Goal: Feedback & Contribution: Contribute content

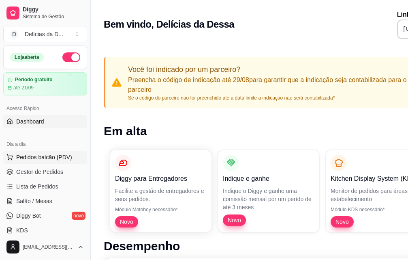
click at [41, 157] on span "Pedidos balcão (PDV)" at bounding box center [44, 157] width 56 height 8
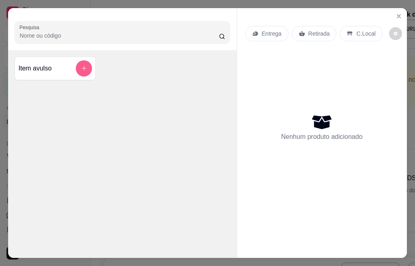
click at [81, 67] on icon "add-separate-item" at bounding box center [84, 68] width 6 height 6
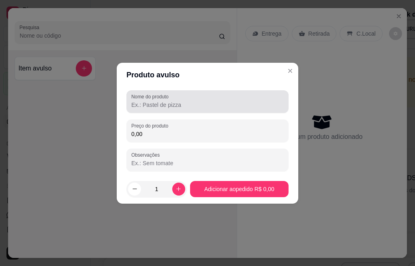
click at [173, 108] on input "Nome do produto" at bounding box center [207, 105] width 153 height 8
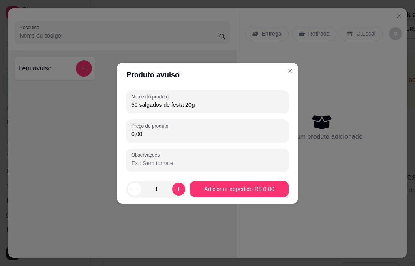
type input "50 salgados de festa 20g"
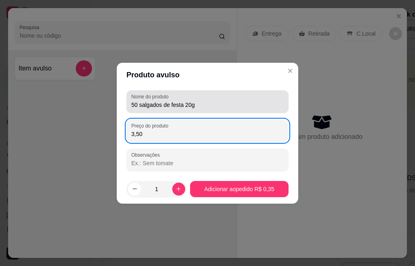
type input "35,00"
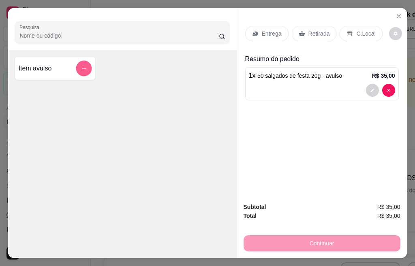
click at [81, 65] on icon "add-separate-item" at bounding box center [84, 68] width 6 height 6
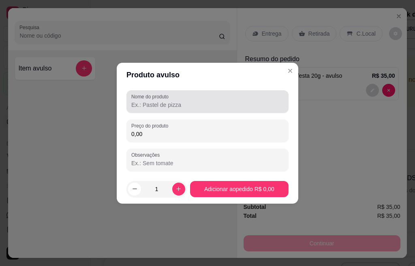
click at [154, 104] on input "Nome do produto" at bounding box center [207, 105] width 153 height 8
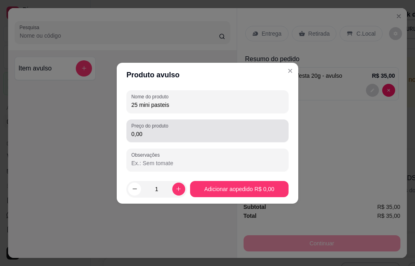
type input "25 mini pasteis"
click at [163, 134] on input "0,00" at bounding box center [207, 134] width 153 height 8
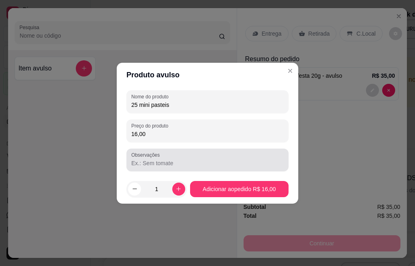
type input "16,00"
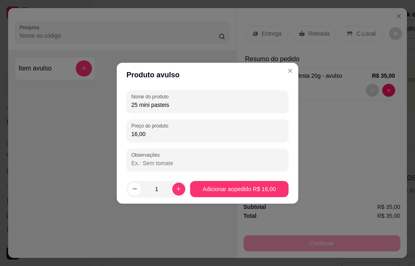
click at [173, 162] on input "Observações" at bounding box center [207, 163] width 153 height 8
type input "CARNE"
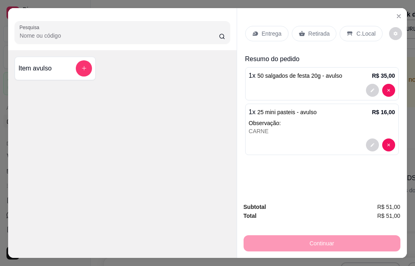
click at [264, 30] on p "Entrega" at bounding box center [272, 34] width 20 height 8
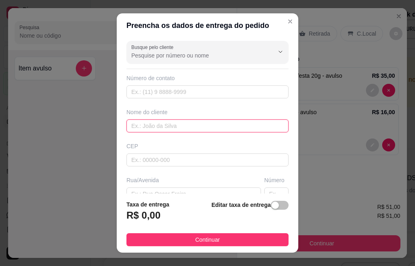
click at [140, 128] on input "text" at bounding box center [208, 126] width 162 height 13
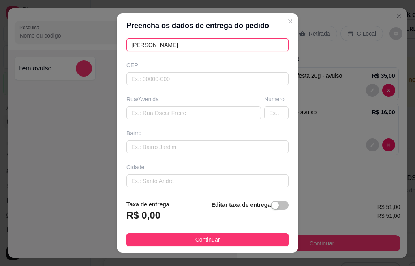
type input "[PERSON_NAME]"
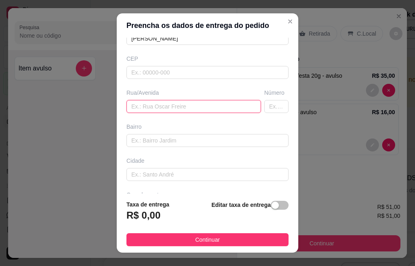
click at [159, 106] on input "text" at bounding box center [194, 106] width 135 height 13
type input "RUA 10"
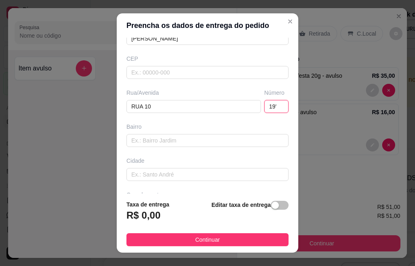
click at [266, 106] on input "19'" at bounding box center [276, 106] width 24 height 13
type input "19"
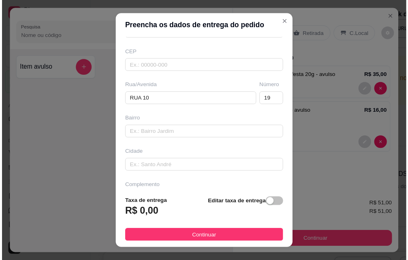
scroll to position [117, 0]
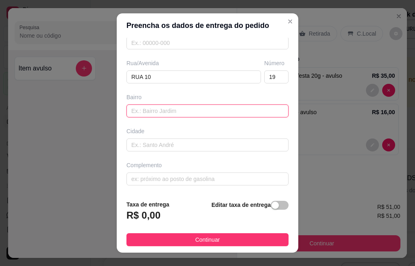
click at [154, 111] on input "text" at bounding box center [208, 111] width 162 height 13
type input "AEROPORTO"
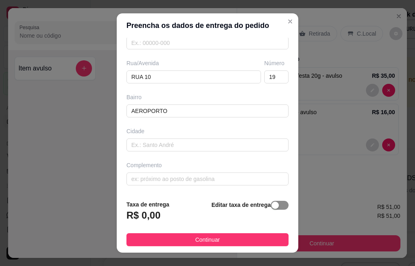
click at [274, 203] on span "button" at bounding box center [280, 205] width 18 height 9
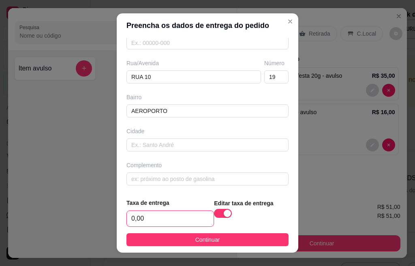
click at [152, 219] on input "0,00" at bounding box center [170, 218] width 87 height 15
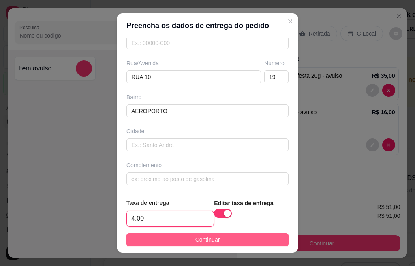
type input "4,00"
click at [200, 239] on span "Continuar" at bounding box center [208, 240] width 25 height 9
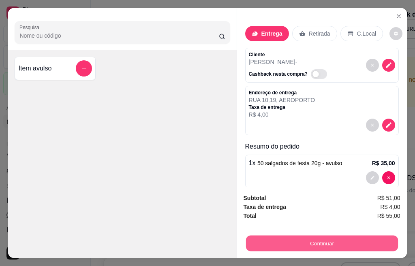
click at [302, 238] on button "Continuar" at bounding box center [322, 244] width 152 height 16
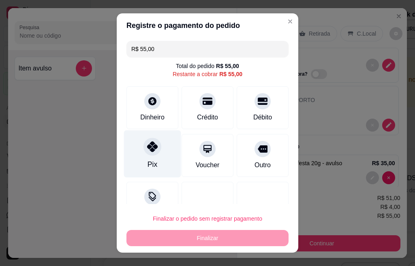
click at [147, 153] on div at bounding box center [153, 147] width 18 height 18
type input "R$ 0,00"
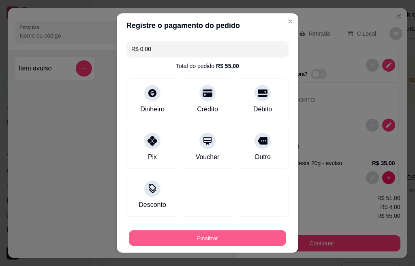
click at [204, 239] on button "Finalizar" at bounding box center [207, 239] width 157 height 16
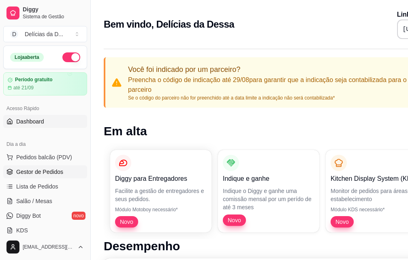
click at [50, 170] on span "Gestor de Pedidos" at bounding box center [39, 172] width 47 height 8
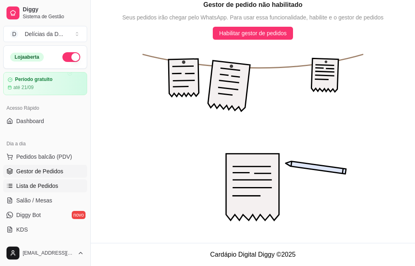
click at [47, 185] on span "Lista de Pedidos" at bounding box center [37, 186] width 42 height 8
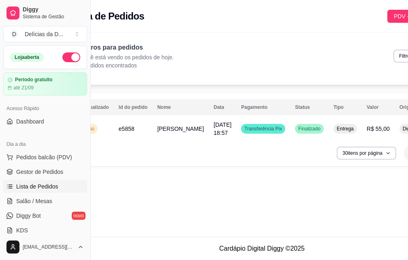
scroll to position [0, 86]
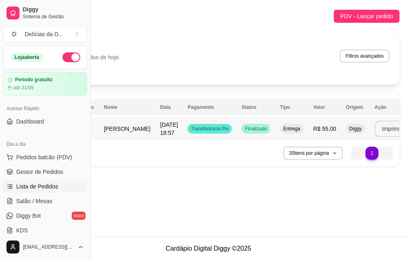
click at [375, 131] on button "Imprimir" at bounding box center [392, 128] width 35 height 16
click at [376, 128] on button "Imprimir" at bounding box center [393, 129] width 34 height 16
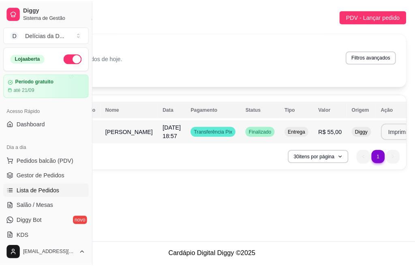
scroll to position [0, 0]
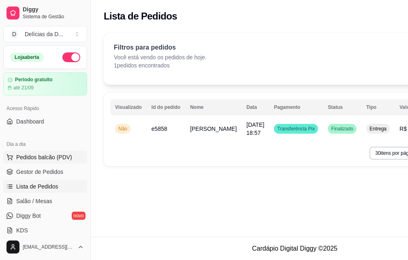
click at [45, 159] on span "Pedidos balcão (PDV)" at bounding box center [44, 157] width 56 height 8
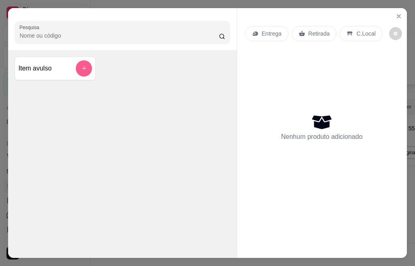
click at [76, 65] on button "add-separate-item" at bounding box center [84, 68] width 16 height 16
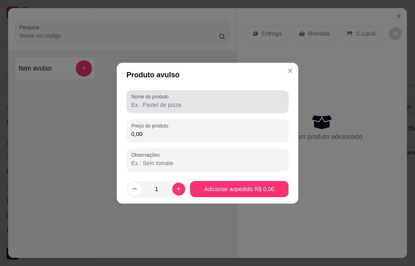
click at [174, 105] on input "Nome do produto" at bounding box center [207, 105] width 153 height 8
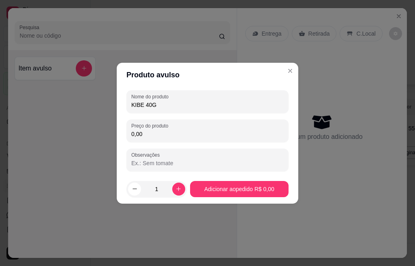
type input "KIBE 40G"
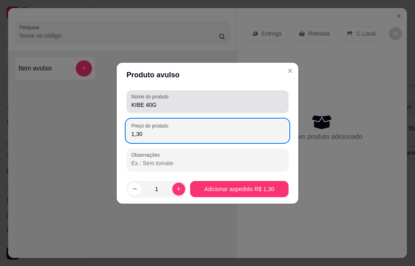
type input "1,30"
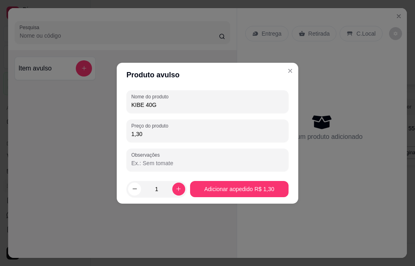
click at [157, 188] on input "1" at bounding box center [156, 189] width 31 height 16
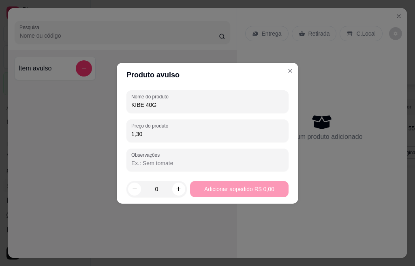
type input "9"
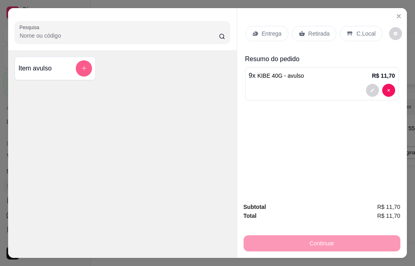
click at [81, 67] on icon "add-separate-item" at bounding box center [84, 68] width 6 height 6
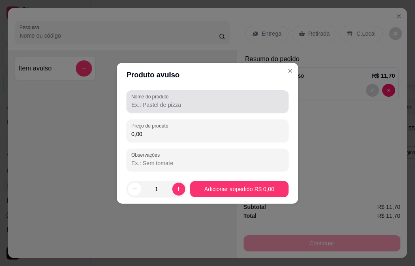
click at [155, 109] on input "Nome do produto" at bounding box center [207, 105] width 153 height 8
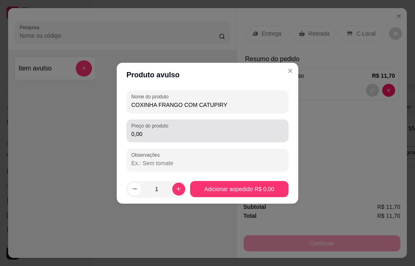
type input "COXINHA FRANGO COM CATUPIRY"
click at [152, 132] on input "0,00" at bounding box center [207, 134] width 153 height 8
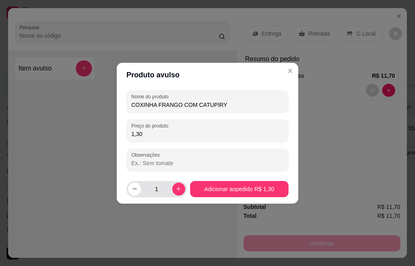
type input "1,30"
click at [157, 187] on input "1" at bounding box center [156, 189] width 31 height 16
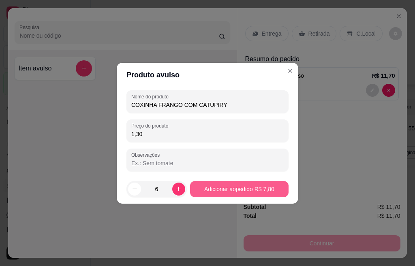
type input "6"
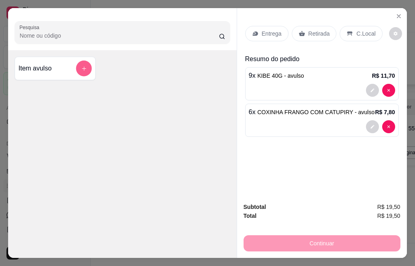
click at [84, 67] on icon "add-separate-item" at bounding box center [84, 68] width 6 height 6
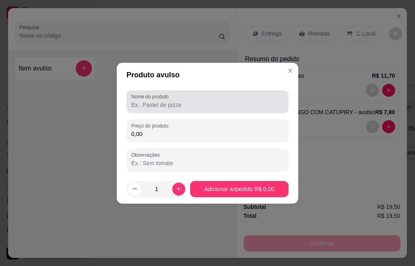
click at [145, 103] on input "Nome do produto" at bounding box center [207, 105] width 153 height 8
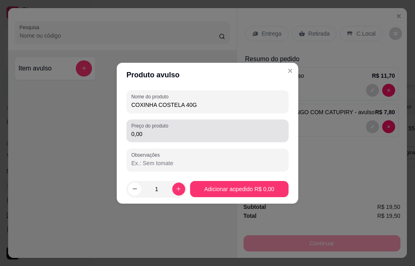
type input "COXINHA COSTELA 40G"
click at [153, 139] on div "0,00" at bounding box center [207, 131] width 153 height 16
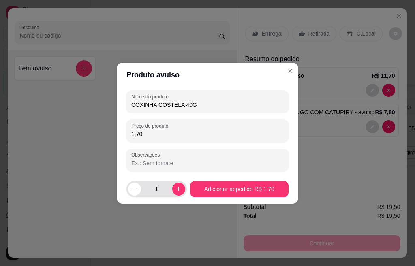
type input "1,70"
click at [159, 189] on input "1" at bounding box center [156, 189] width 31 height 16
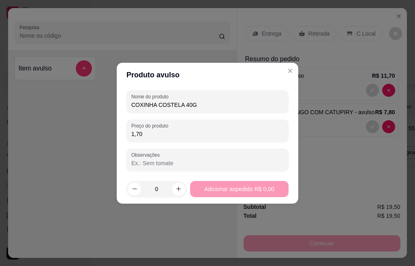
type input "4"
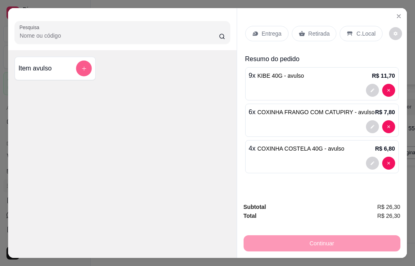
click at [81, 67] on icon "add-separate-item" at bounding box center [84, 68] width 6 height 6
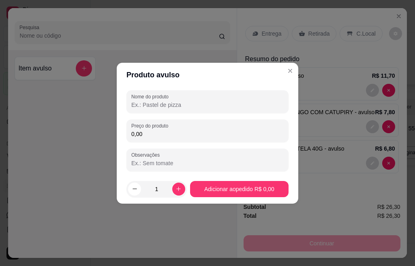
click at [162, 105] on input "Nome do produto" at bounding box center [207, 105] width 153 height 8
type input "BOLINHA QUEIJO 40G"
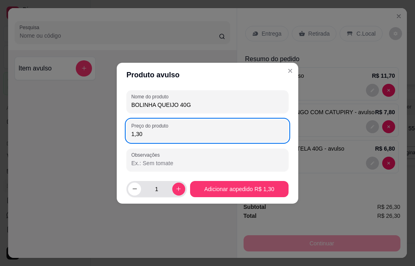
type input "1,30"
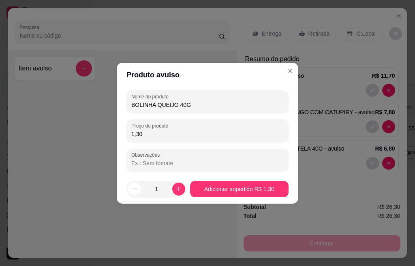
click at [157, 187] on input "1" at bounding box center [156, 189] width 31 height 16
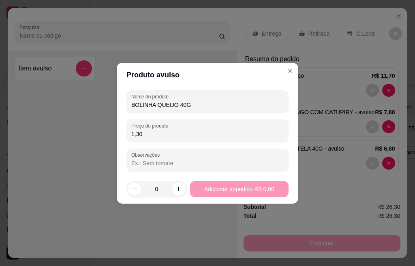
type input "4"
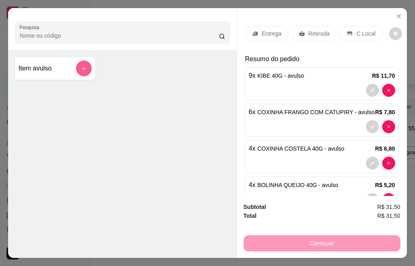
click at [83, 67] on icon "add-separate-item" at bounding box center [84, 68] width 6 height 6
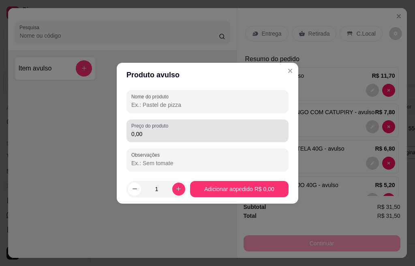
click at [153, 107] on input "Nome do produto" at bounding box center [207, 105] width 153 height 8
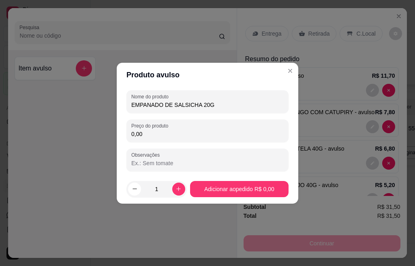
type input "EMPANADO DE SALSICHA 20G"
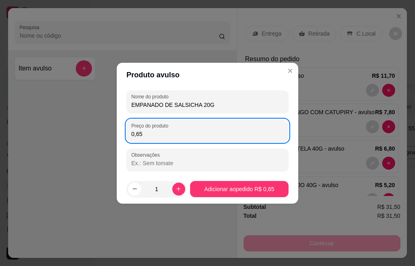
type input "0,65"
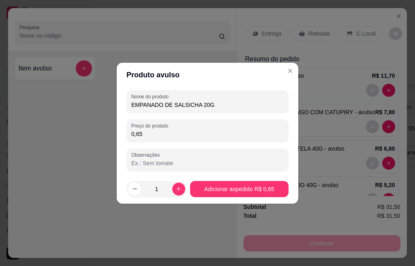
click at [158, 187] on input "1" at bounding box center [156, 189] width 31 height 16
type input "14"
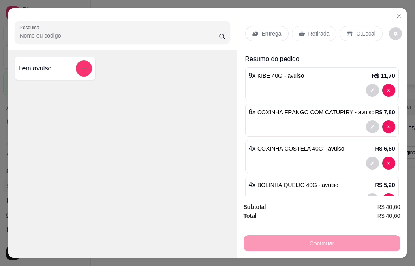
click at [262, 30] on p "Entrega" at bounding box center [272, 34] width 20 height 8
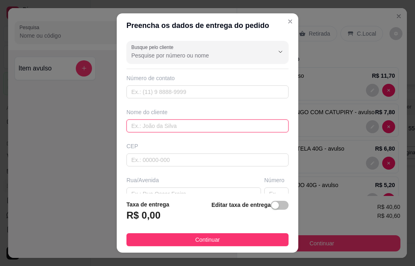
click at [146, 128] on input "text" at bounding box center [208, 126] width 162 height 13
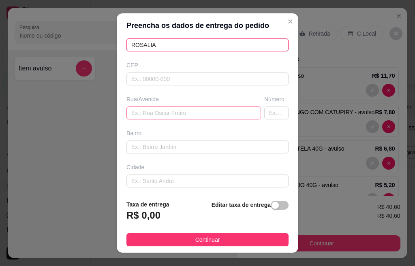
type input "ROSALIA"
click at [138, 112] on input "text" at bounding box center [194, 113] width 135 height 13
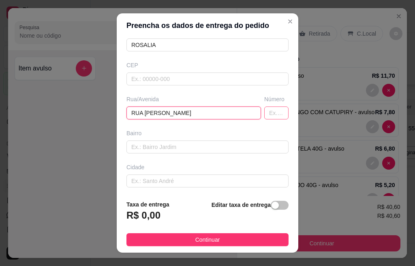
type input "RUA [PERSON_NAME]"
click at [265, 111] on input "text" at bounding box center [276, 113] width 24 height 13
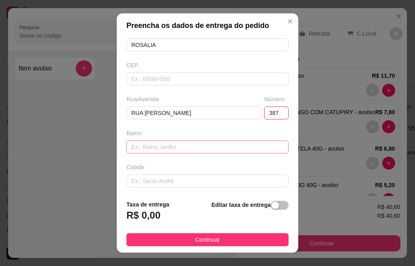
type input "387"
click at [156, 145] on input "text" at bounding box center [208, 147] width 162 height 13
type input "JARDIM BANDEIRANTES"
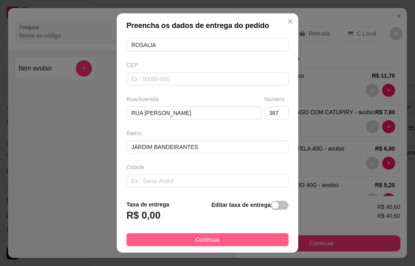
click at [200, 239] on span "Continuar" at bounding box center [208, 240] width 25 height 9
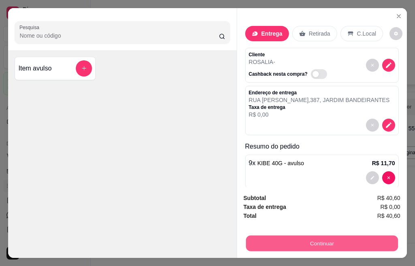
click at [348, 242] on button "Continuar" at bounding box center [322, 244] width 152 height 16
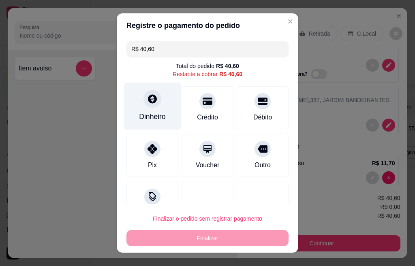
click at [155, 114] on div "Dinheiro" at bounding box center [152, 117] width 27 height 11
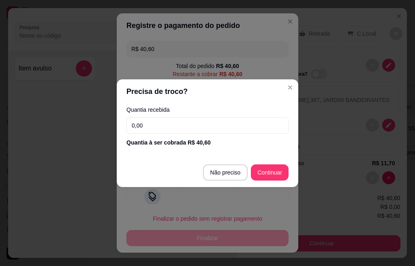
click at [160, 125] on input "0,00" at bounding box center [208, 126] width 162 height 16
type input "50,00"
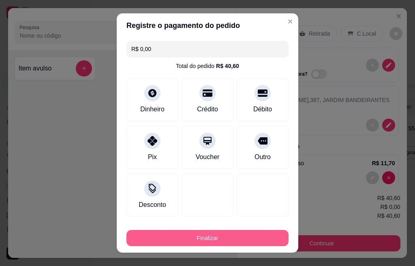
click at [224, 243] on button "Finalizar" at bounding box center [208, 238] width 162 height 16
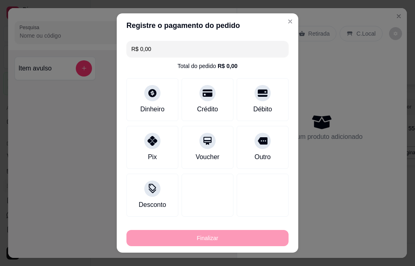
type input "-R$ 40,60"
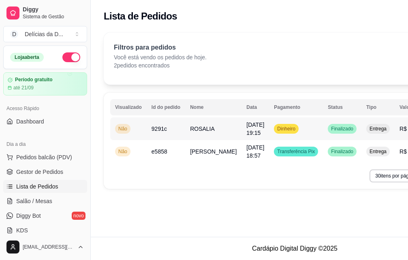
click at [276, 127] on span "Dinheiro" at bounding box center [286, 128] width 21 height 6
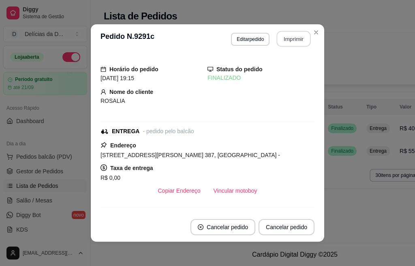
click at [288, 39] on button "Imprimir" at bounding box center [294, 39] width 34 height 16
click at [290, 42] on button "Imprimir" at bounding box center [293, 39] width 35 height 16
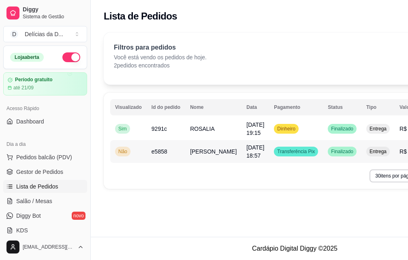
click at [204, 150] on span "[PERSON_NAME]" at bounding box center [213, 151] width 47 height 6
click at [198, 226] on div "**********" at bounding box center [295, 118] width 408 height 236
click at [26, 158] on span "Pedidos balcão (PDV)" at bounding box center [44, 157] width 56 height 8
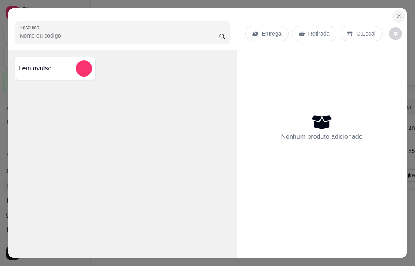
click at [396, 13] on icon "Close" at bounding box center [399, 16] width 6 height 6
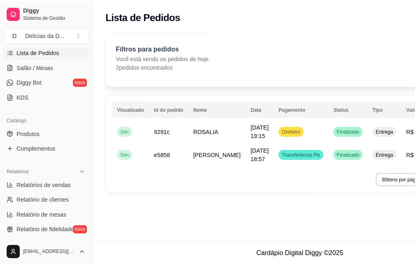
scroll to position [122, 0]
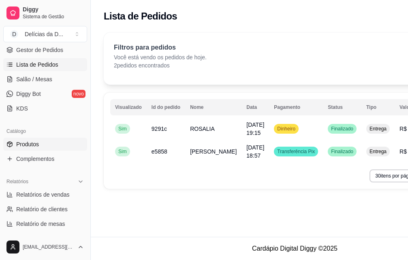
click at [42, 144] on link "Produtos" at bounding box center [45, 144] width 84 height 13
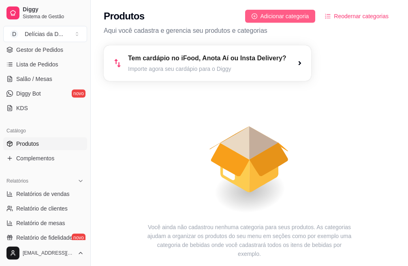
click at [279, 17] on span "Adicionar categoria" at bounding box center [285, 16] width 49 height 9
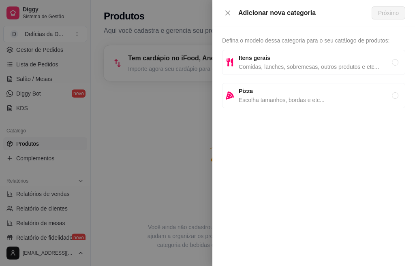
click at [292, 65] on span "Comidas, lanches, sobremesas, outros produtos e etc..." at bounding box center [315, 66] width 153 height 9
radio input "true"
click at [393, 13] on span "Próximo" at bounding box center [388, 13] width 21 height 9
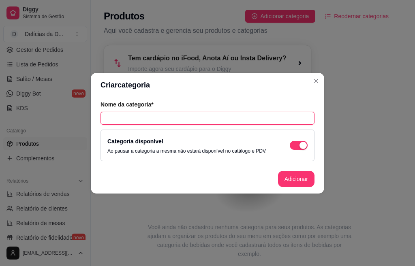
click at [155, 116] on input "text" at bounding box center [208, 118] width 214 height 13
type input "s"
type input "SALGADOS 40G"
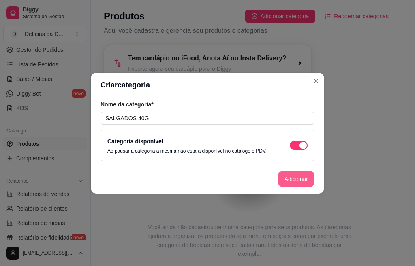
click at [292, 180] on button "Adicionar" at bounding box center [296, 179] width 37 height 16
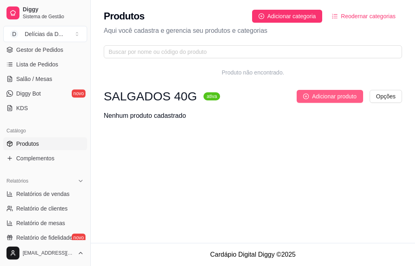
click at [340, 99] on span "Adicionar produto" at bounding box center [334, 96] width 45 height 9
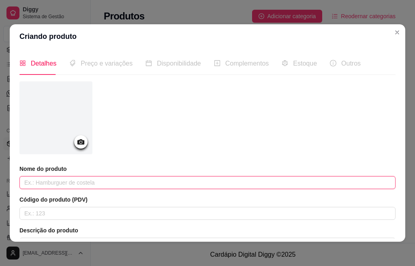
click at [62, 181] on input "text" at bounding box center [207, 182] width 376 height 13
type input "COXINHA DE [PERSON_NAME]"
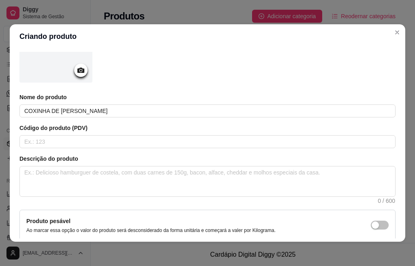
scroll to position [147, 0]
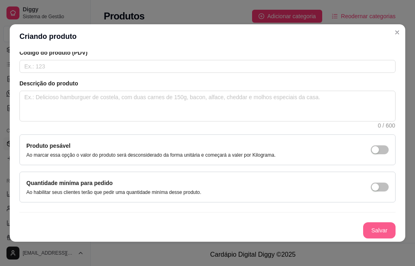
click at [363, 228] on button "Salvar" at bounding box center [379, 231] width 32 height 16
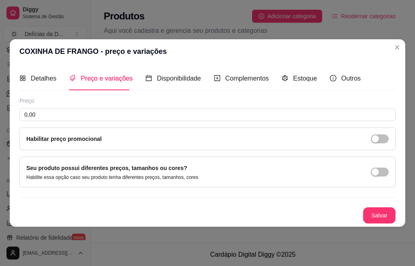
scroll to position [0, 0]
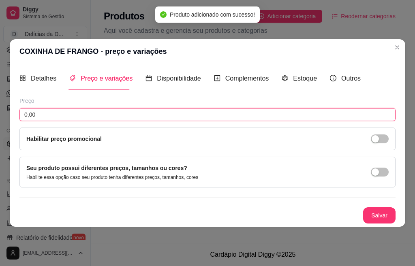
click at [46, 113] on input "0,00" at bounding box center [207, 114] width 376 height 13
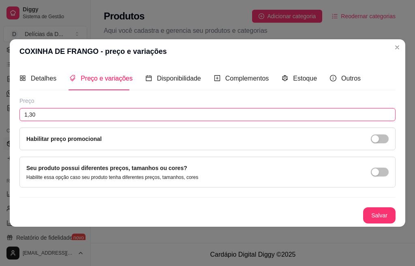
type input "1,30"
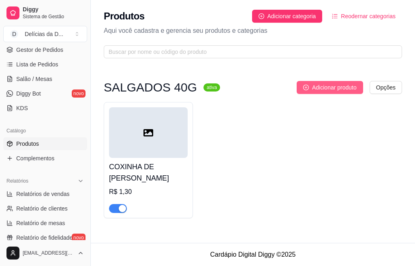
click at [346, 87] on span "Adicionar produto" at bounding box center [334, 87] width 45 height 9
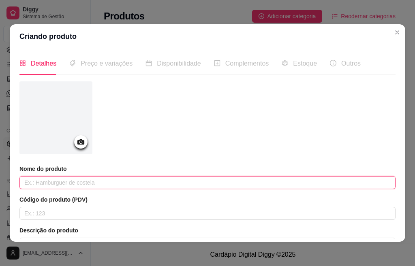
click at [78, 183] on input "text" at bounding box center [207, 182] width 376 height 13
type input "COXINHA DE FRANGO C/ CATUPIRY"
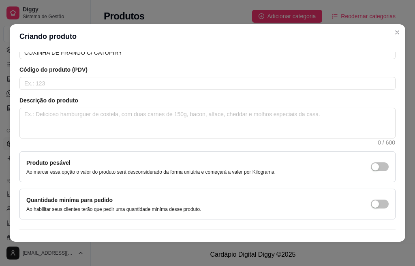
scroll to position [147, 0]
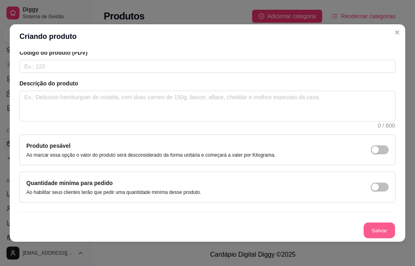
click at [374, 234] on button "Salvar" at bounding box center [380, 231] width 32 height 16
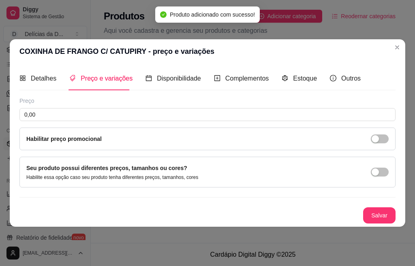
scroll to position [0, 0]
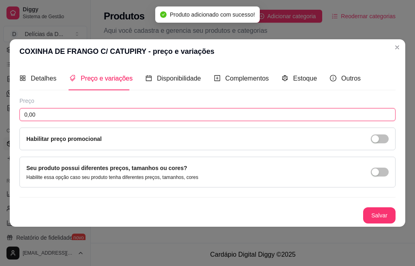
click at [60, 114] on input "0,00" at bounding box center [207, 114] width 376 height 13
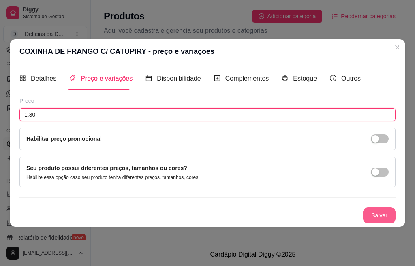
type input "1,30"
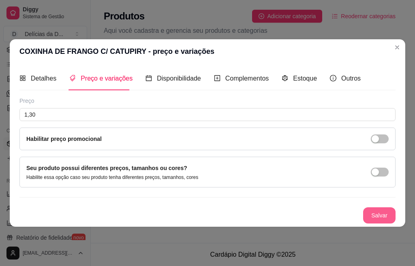
click at [378, 215] on button "Salvar" at bounding box center [379, 216] width 32 height 16
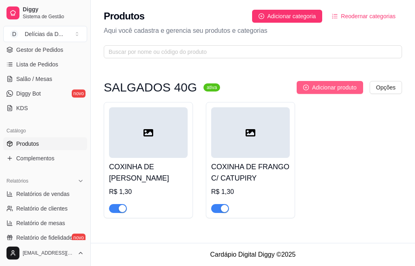
click at [348, 88] on span "Adicionar produto" at bounding box center [334, 87] width 45 height 9
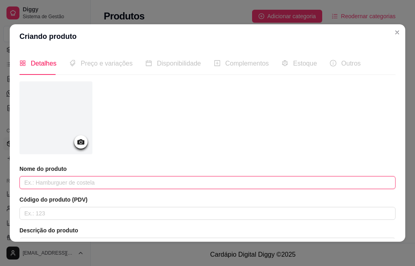
click at [93, 182] on input "text" at bounding box center [207, 182] width 376 height 13
type input "COXINHA DE FRANGO C/ CHEDDAR"
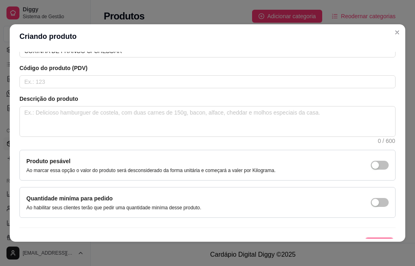
scroll to position [147, 0]
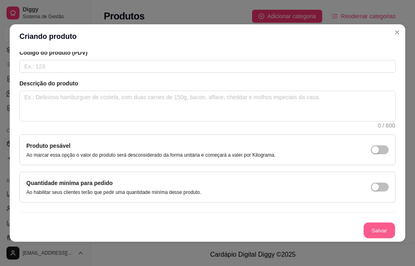
click at [370, 229] on button "Salvar" at bounding box center [380, 231] width 32 height 16
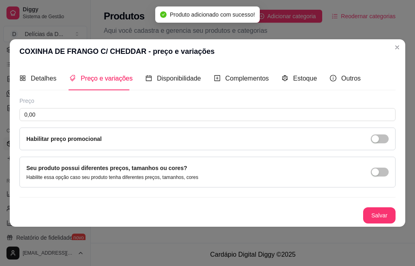
scroll to position [0, 0]
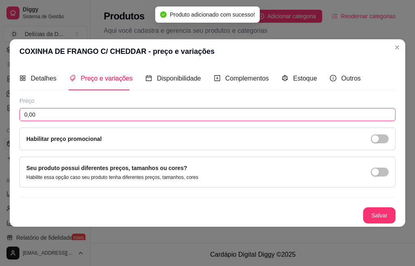
click at [112, 114] on input "0,00" at bounding box center [207, 114] width 376 height 13
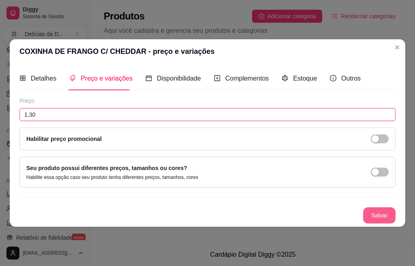
type input "1,30"
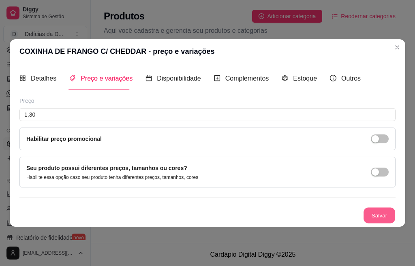
click at [387, 218] on button "Salvar" at bounding box center [380, 216] width 32 height 16
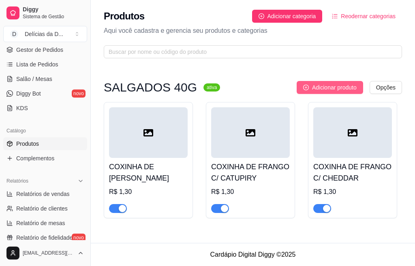
click at [322, 87] on span "Adicionar produto" at bounding box center [334, 87] width 45 height 9
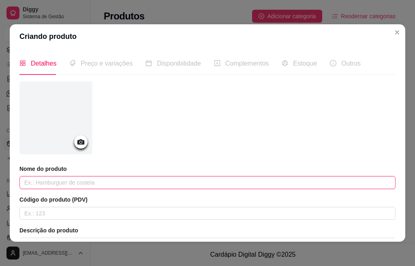
click at [90, 187] on input "text" at bounding box center [207, 182] width 376 height 13
type input "COXINHA DE FRANGO C/ CREAM CHEESE"
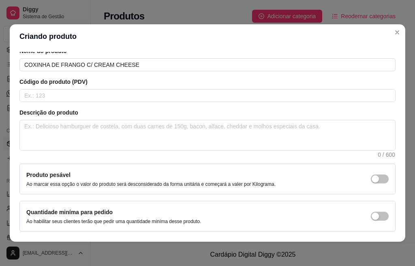
scroll to position [147, 0]
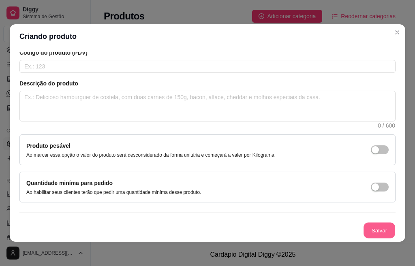
click at [364, 226] on button "Salvar" at bounding box center [380, 231] width 32 height 16
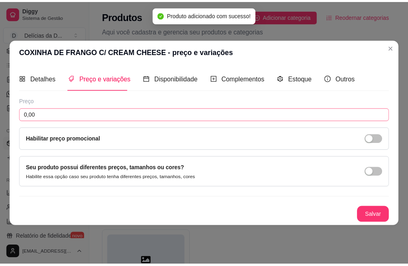
scroll to position [0, 0]
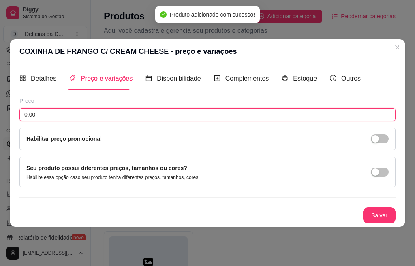
click at [86, 115] on input "0,00" at bounding box center [207, 114] width 376 height 13
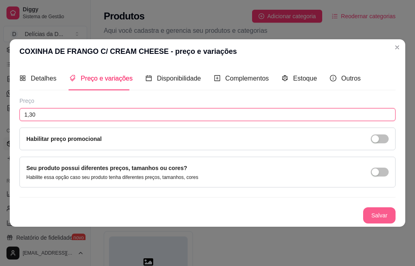
type input "1,30"
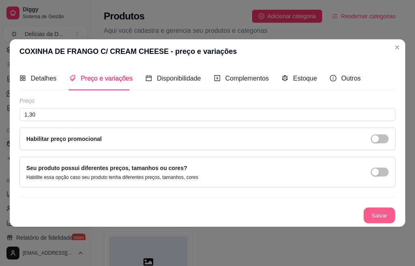
click at [386, 219] on button "Salvar" at bounding box center [380, 216] width 32 height 16
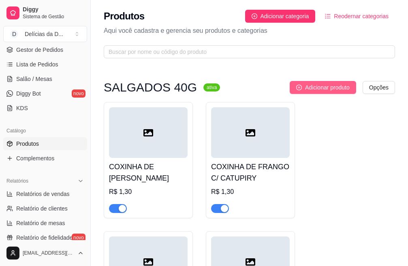
click at [332, 90] on span "Adicionar produto" at bounding box center [327, 87] width 45 height 9
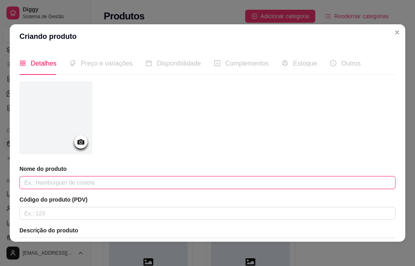
click at [95, 183] on input "text" at bounding box center [207, 182] width 376 height 13
type input "COXINHA DE [PERSON_NAME] E BACON"
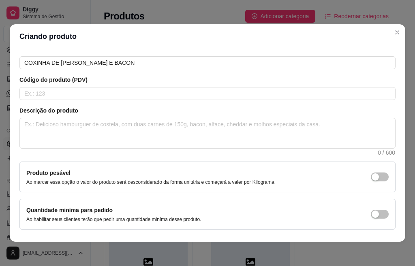
scroll to position [147, 0]
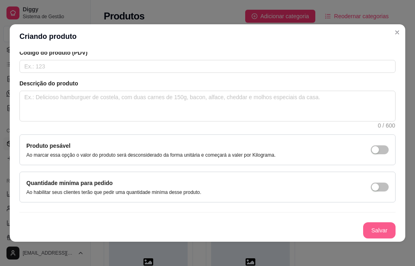
click at [372, 227] on button "Salvar" at bounding box center [379, 231] width 32 height 16
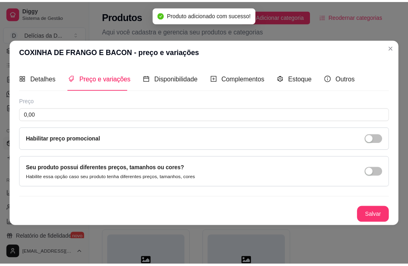
scroll to position [0, 0]
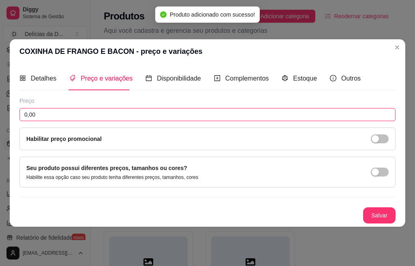
click at [53, 115] on input "0,00" at bounding box center [207, 114] width 376 height 13
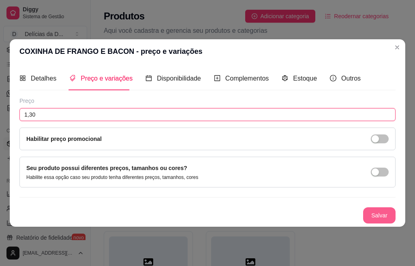
type input "1,30"
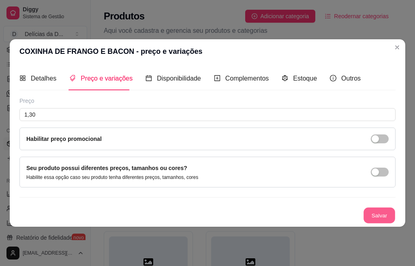
click at [382, 219] on button "Salvar" at bounding box center [380, 216] width 32 height 16
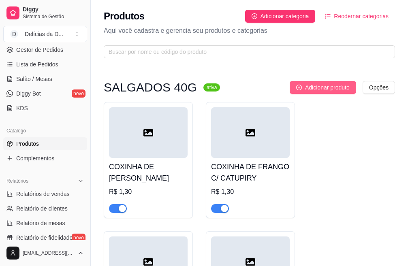
click at [343, 92] on span "Adicionar produto" at bounding box center [327, 87] width 45 height 9
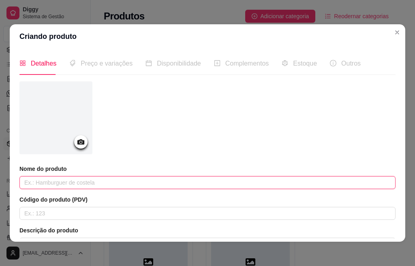
click at [123, 182] on input "text" at bounding box center [207, 182] width 376 height 13
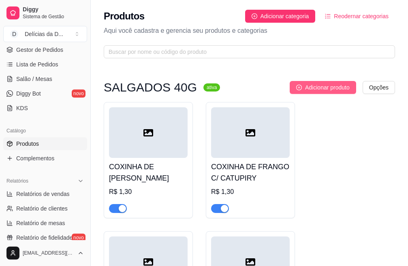
click at [329, 88] on span "Adicionar produto" at bounding box center [327, 87] width 45 height 9
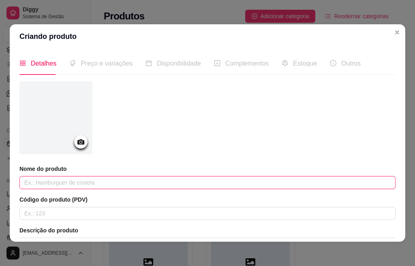
click at [73, 187] on input "text" at bounding box center [207, 182] width 376 height 13
type input "COXINHA DE FRANGO C/ CHEDDAR E [PERSON_NAME]"
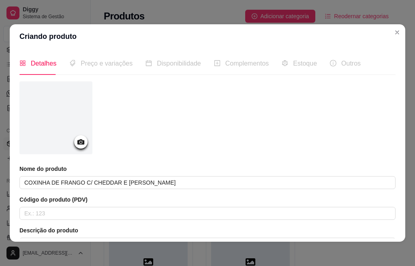
scroll to position [147, 0]
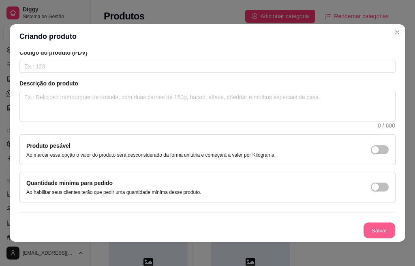
click at [369, 232] on button "Salvar" at bounding box center [380, 231] width 32 height 16
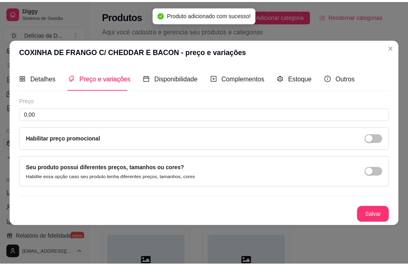
scroll to position [0, 0]
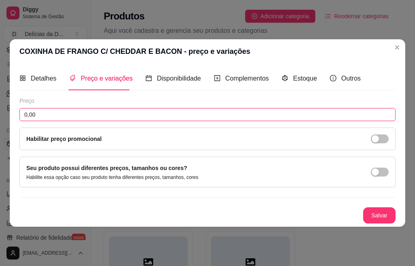
click at [93, 116] on input "0,00" at bounding box center [207, 114] width 376 height 13
type input "1,30"
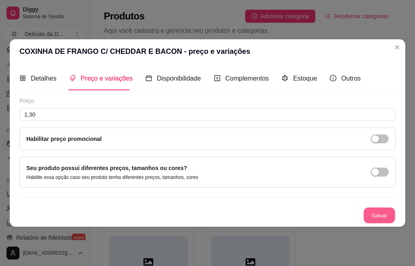
click at [374, 216] on button "Salvar" at bounding box center [380, 216] width 32 height 16
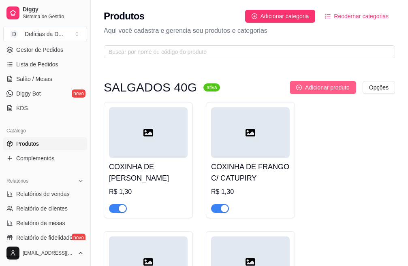
click at [312, 92] on button "Adicionar produto" at bounding box center [323, 87] width 67 height 13
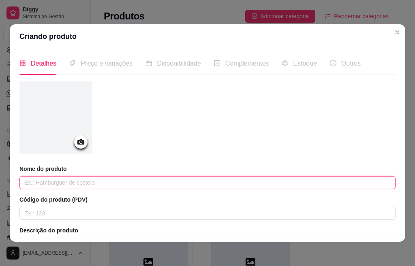
click at [89, 180] on input "text" at bounding box center [207, 182] width 376 height 13
type input "BOLINHA DE QUEIJO"
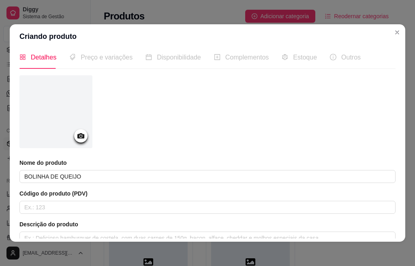
scroll to position [147, 0]
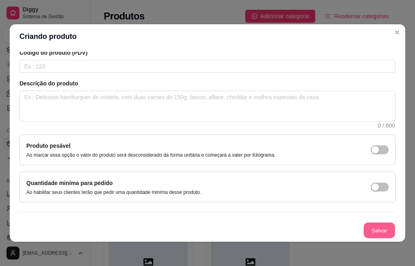
click at [364, 228] on button "Salvar" at bounding box center [380, 231] width 32 height 16
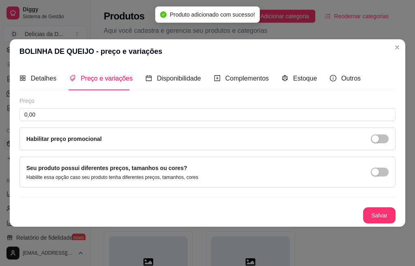
scroll to position [0, 0]
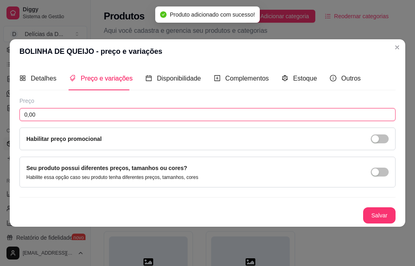
click at [41, 112] on input "0,00" at bounding box center [207, 114] width 376 height 13
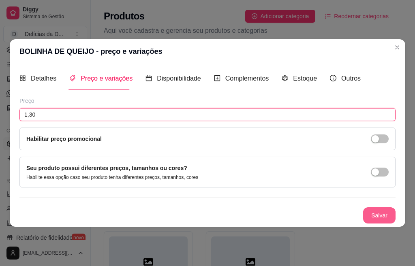
type input "1,30"
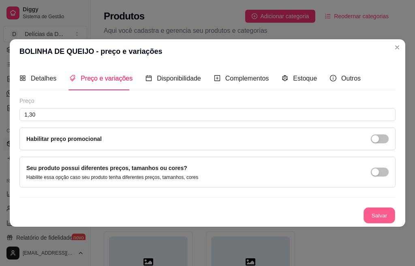
click at [372, 216] on button "Salvar" at bounding box center [380, 216] width 32 height 16
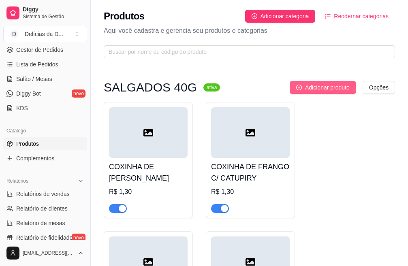
click at [337, 86] on span "Adicionar produto" at bounding box center [327, 87] width 45 height 9
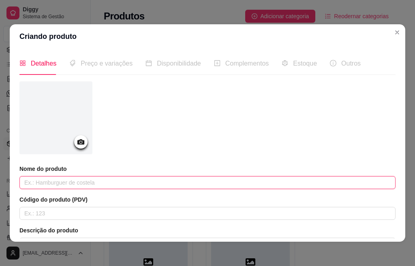
click at [66, 184] on input "text" at bounding box center [207, 182] width 376 height 13
type input "BOLINHA DE QUEIJO C/ CHEDDAR"
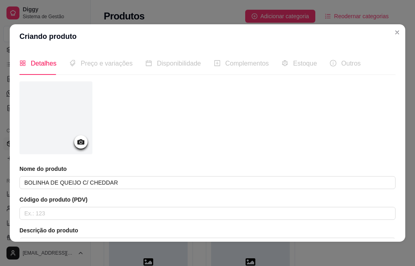
scroll to position [147, 0]
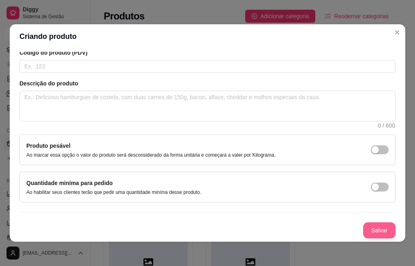
click at [367, 231] on button "Salvar" at bounding box center [379, 231] width 32 height 16
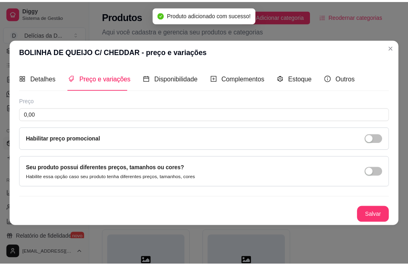
scroll to position [0, 0]
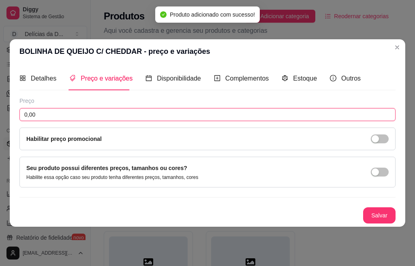
click at [82, 115] on input "0,00" at bounding box center [207, 114] width 376 height 13
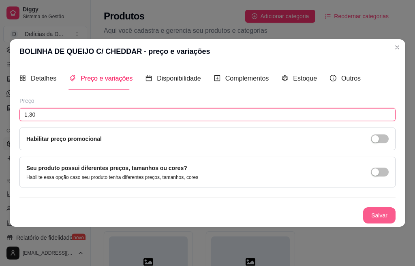
type input "1,30"
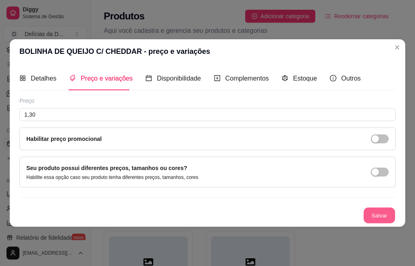
click at [370, 211] on button "Salvar" at bounding box center [380, 216] width 32 height 16
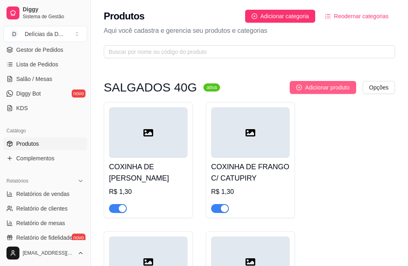
click at [326, 91] on span "Adicionar produto" at bounding box center [327, 87] width 45 height 9
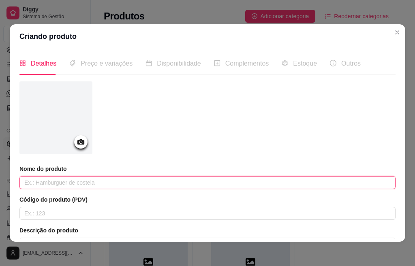
click at [78, 183] on input "text" at bounding box center [207, 182] width 376 height 13
type input "RISOLE PIZZA"
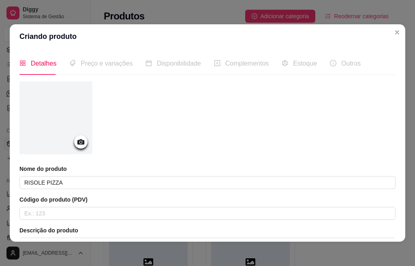
scroll to position [139, 0]
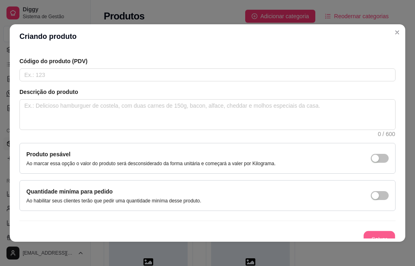
click at [364, 235] on button "Salvar" at bounding box center [380, 240] width 32 height 16
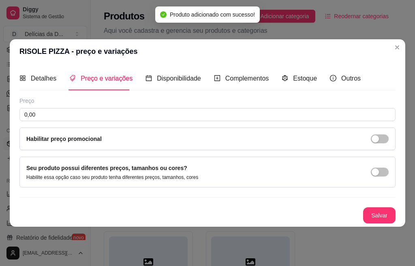
scroll to position [0, 0]
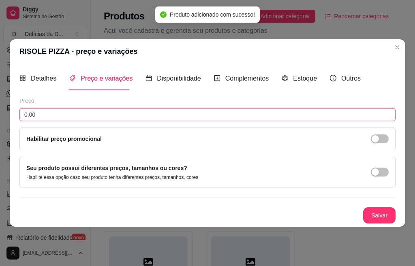
click at [73, 112] on input "0,00" at bounding box center [207, 114] width 376 height 13
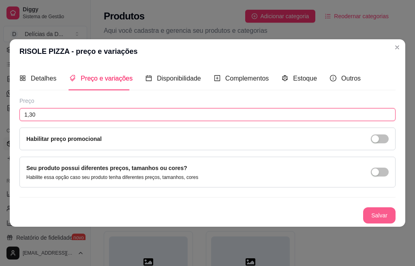
type input "1,30"
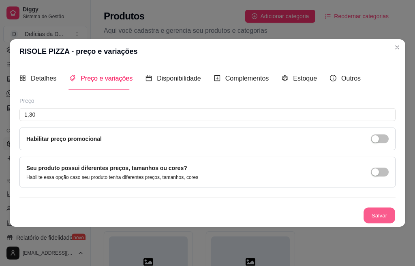
click at [388, 213] on button "Salvar" at bounding box center [380, 216] width 32 height 16
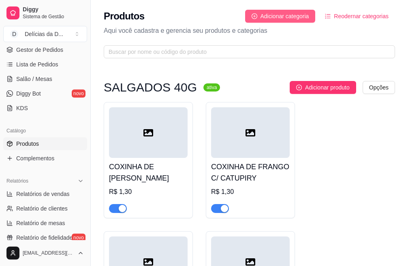
click at [299, 19] on span "Adicionar categoria" at bounding box center [285, 16] width 49 height 9
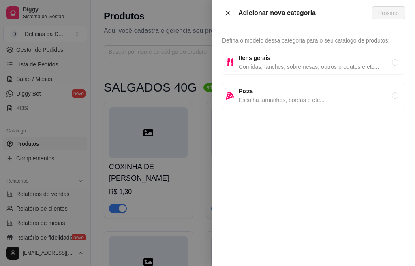
click at [227, 14] on icon "close" at bounding box center [228, 12] width 5 height 5
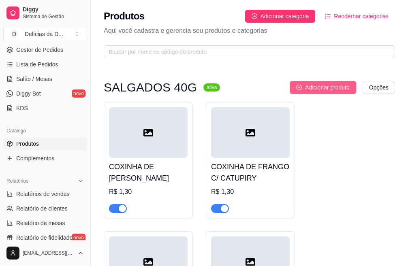
click at [326, 82] on button "Adicionar produto" at bounding box center [323, 87] width 67 height 13
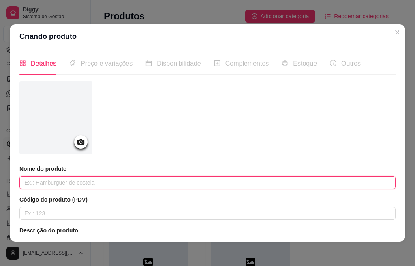
click at [92, 183] on input "text" at bounding box center [207, 182] width 376 height 13
click at [34, 182] on input "RIUSOLE DE CARNE" at bounding box center [207, 182] width 376 height 13
type input "RISOLE DE CARNE"
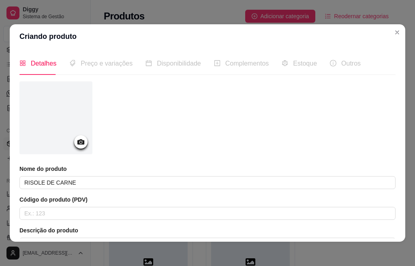
scroll to position [147, 0]
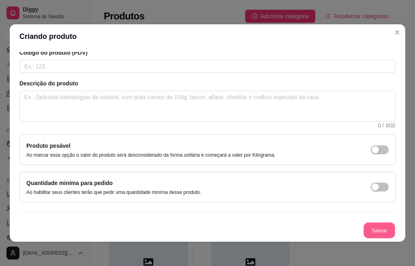
click at [364, 232] on button "Salvar" at bounding box center [380, 231] width 32 height 16
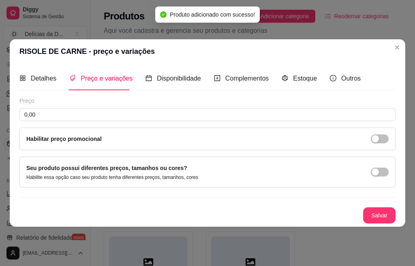
scroll to position [0, 0]
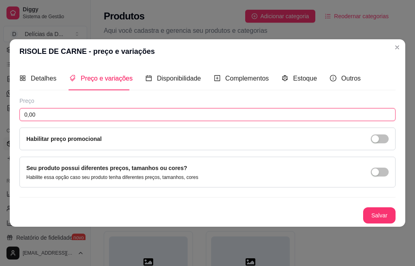
click at [146, 116] on input "0,00" at bounding box center [207, 114] width 376 height 13
type input "1,30"
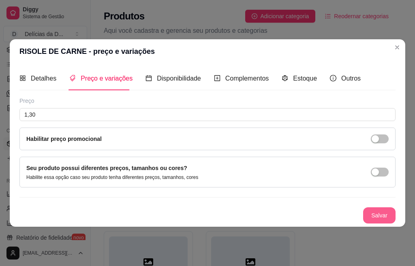
click at [376, 217] on button "Salvar" at bounding box center [379, 216] width 32 height 16
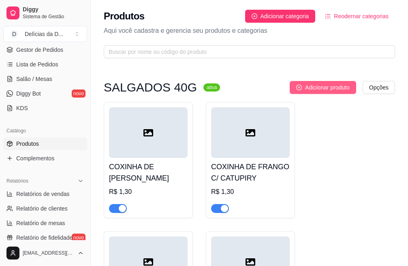
click at [330, 86] on span "Adicionar produto" at bounding box center [327, 87] width 45 height 9
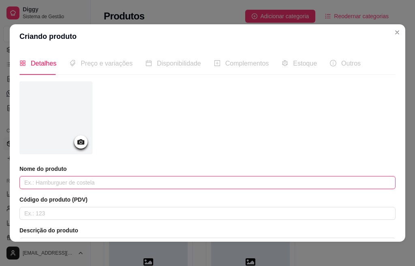
click at [101, 185] on input "text" at bounding box center [207, 182] width 376 height 13
type input "RISOLE CALABRESA"
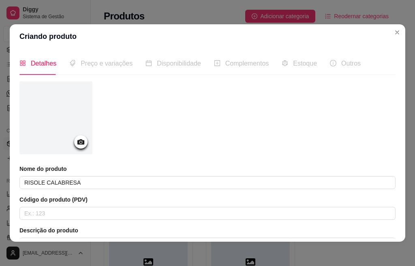
scroll to position [147, 0]
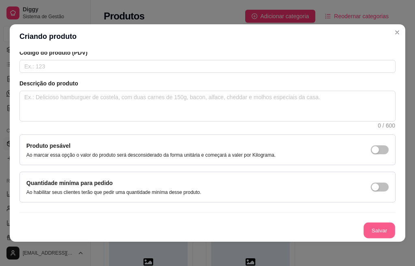
click at [364, 231] on button "Salvar" at bounding box center [380, 231] width 32 height 16
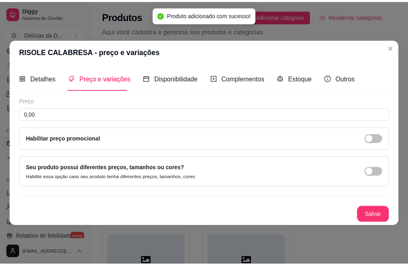
scroll to position [0, 0]
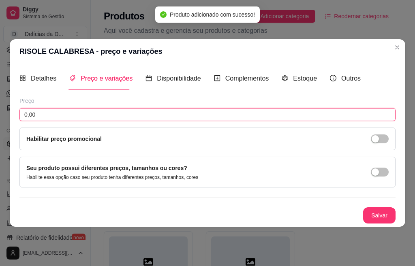
click at [97, 116] on input "0,00" at bounding box center [207, 114] width 376 height 13
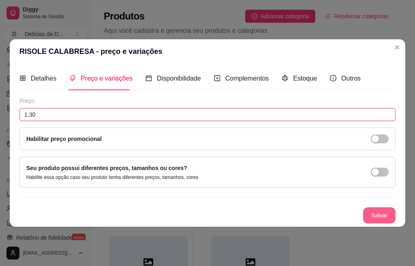
type input "1,30"
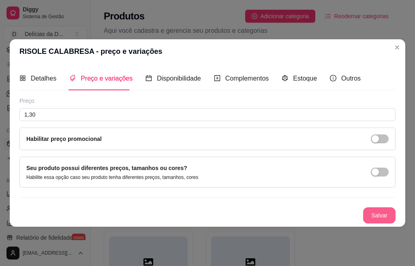
click at [368, 208] on button "Salvar" at bounding box center [379, 216] width 32 height 16
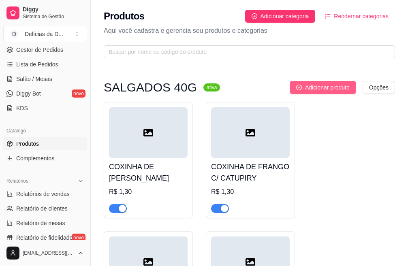
click at [335, 88] on span "Adicionar produto" at bounding box center [327, 87] width 45 height 9
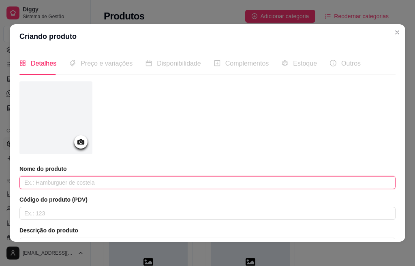
click at [116, 183] on input "text" at bounding box center [207, 182] width 376 height 13
type input "KIBE"
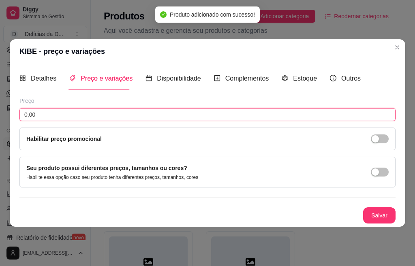
click at [72, 117] on input "0,00" at bounding box center [207, 114] width 376 height 13
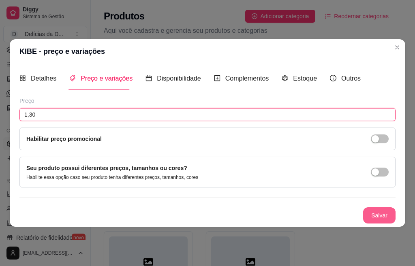
type input "1,30"
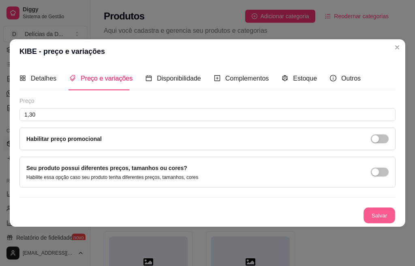
click at [372, 216] on button "Salvar" at bounding box center [380, 216] width 32 height 16
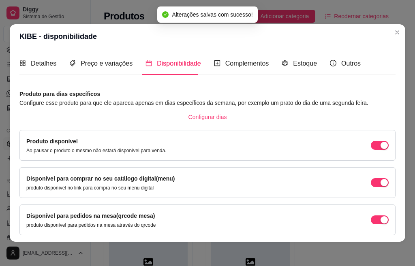
scroll to position [67, 0]
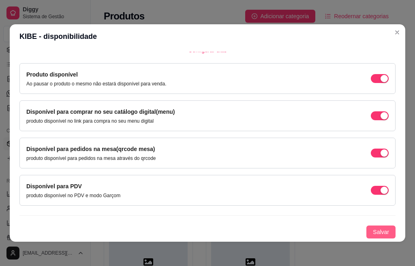
click at [373, 232] on span "Salvar" at bounding box center [381, 232] width 16 height 9
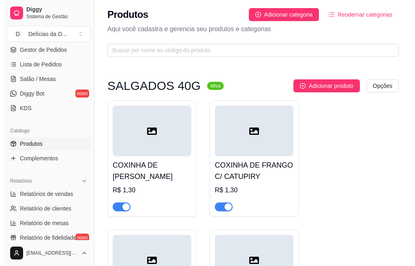
scroll to position [0, 0]
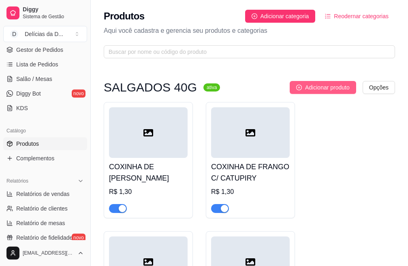
click at [311, 83] on button "Adicionar produto" at bounding box center [323, 87] width 67 height 13
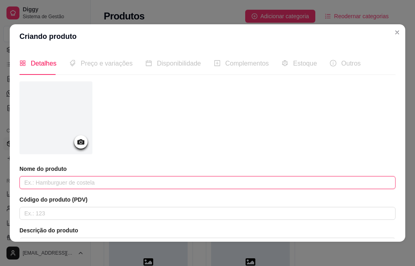
click at [84, 180] on input "text" at bounding box center [207, 182] width 376 height 13
type input "EMPANADO DE SALSICHA"
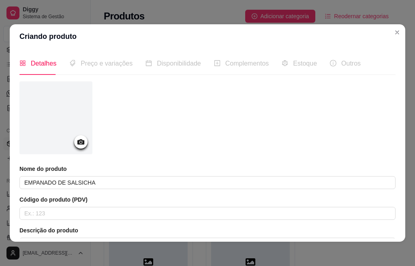
scroll to position [147, 0]
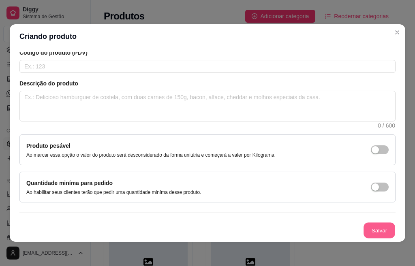
click at [374, 226] on button "Salvar" at bounding box center [380, 231] width 32 height 16
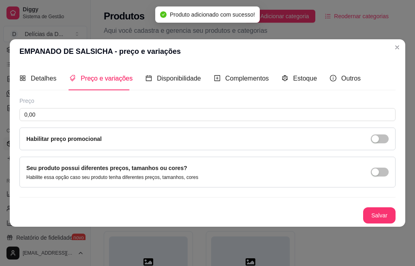
scroll to position [0, 0]
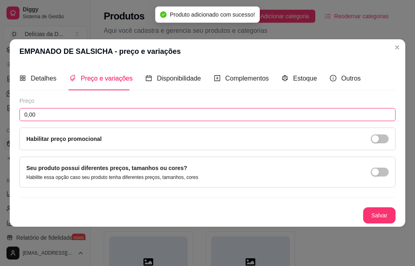
click at [92, 115] on input "0,00" at bounding box center [207, 114] width 376 height 13
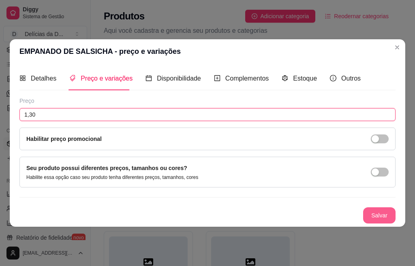
type input "1,30"
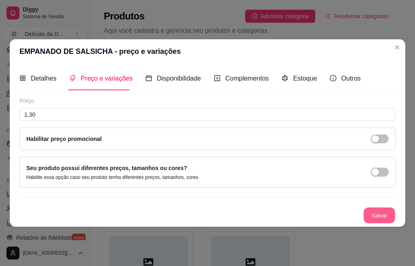
click at [376, 213] on button "Salvar" at bounding box center [380, 216] width 32 height 16
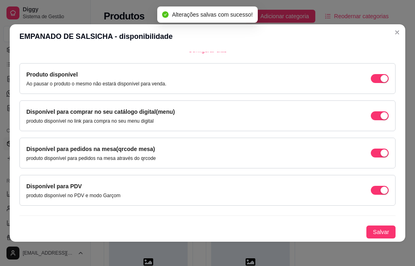
scroll to position [2, 0]
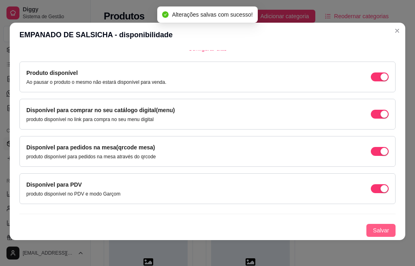
click at [373, 233] on span "Salvar" at bounding box center [381, 230] width 16 height 9
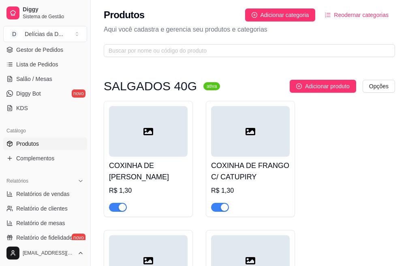
scroll to position [0, 0]
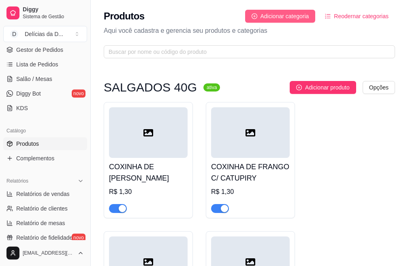
click at [298, 16] on span "Adicionar categoria" at bounding box center [285, 16] width 49 height 9
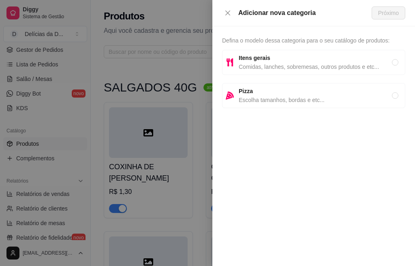
click at [268, 64] on span "Comidas, lanches, sobremesas, outros produtos e etc..." at bounding box center [315, 66] width 153 height 9
radio input "true"
click at [389, 13] on span "Próximo" at bounding box center [388, 13] width 21 height 9
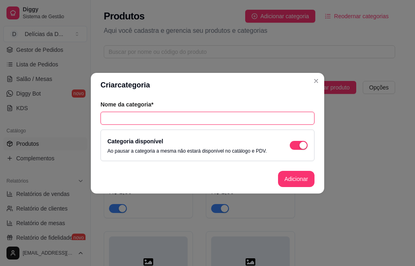
click at [170, 118] on input "text" at bounding box center [208, 118] width 214 height 13
click at [161, 119] on input "SALGADO 40G GOURMET" at bounding box center [208, 118] width 214 height 13
type input "SALGADO 40G GOURMET"
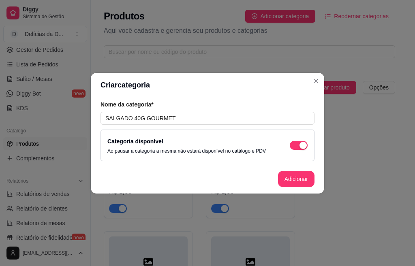
drag, startPoint x: 161, startPoint y: 119, endPoint x: 217, endPoint y: 94, distance: 61.2
click at [217, 94] on header "Criar categoria" at bounding box center [208, 85] width 234 height 24
click at [288, 179] on button "Adicionar" at bounding box center [296, 179] width 37 height 16
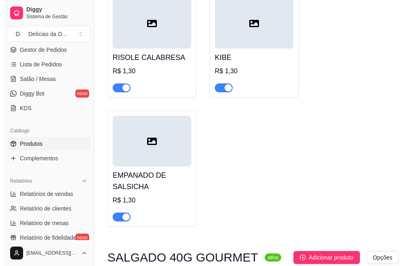
scroll to position [805, 0]
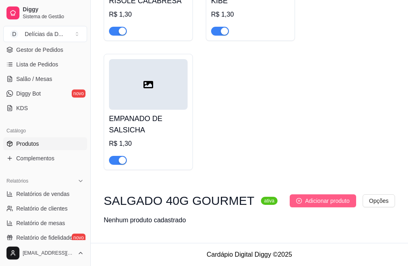
click at [342, 200] on span "Adicionar produto" at bounding box center [327, 201] width 45 height 9
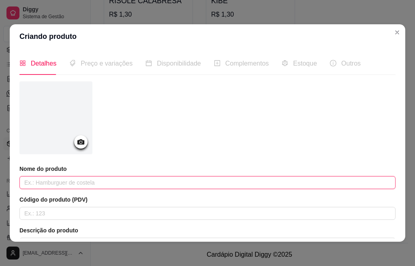
click at [44, 185] on input "text" at bounding box center [207, 182] width 376 height 13
type input "COXINHA COSTELA"
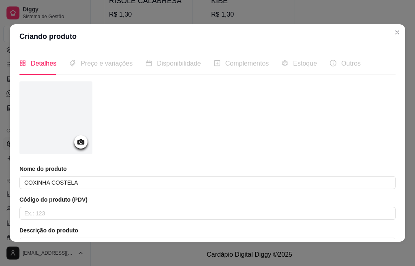
scroll to position [147, 0]
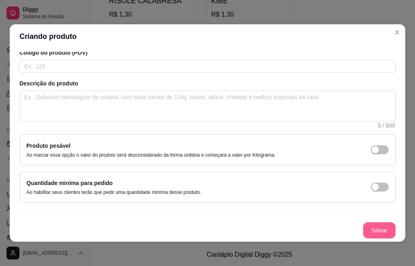
click at [363, 230] on button "Salvar" at bounding box center [379, 231] width 32 height 16
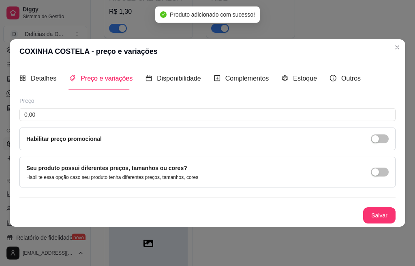
scroll to position [0, 0]
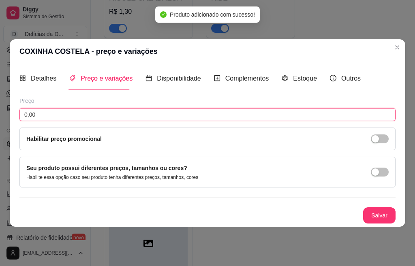
click at [93, 113] on input "0,00" at bounding box center [207, 114] width 376 height 13
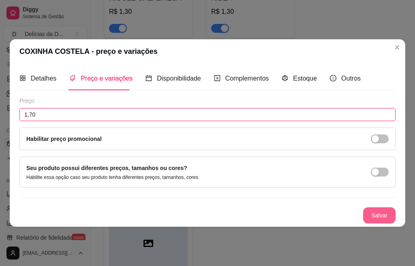
type input "1,70"
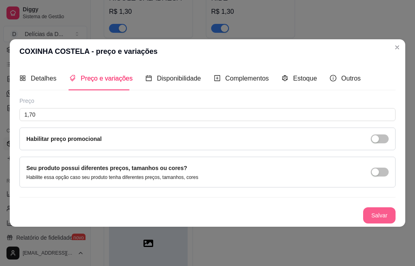
click at [377, 213] on button "Salvar" at bounding box center [379, 216] width 32 height 16
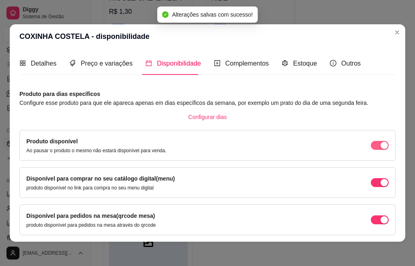
scroll to position [67, 0]
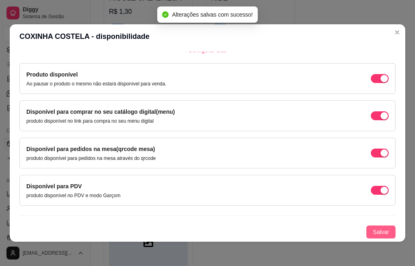
click at [375, 232] on span "Salvar" at bounding box center [381, 232] width 16 height 9
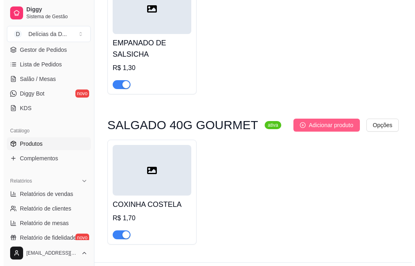
scroll to position [901, 0]
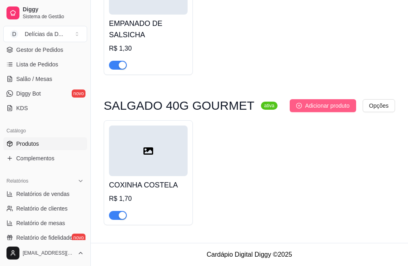
click at [309, 103] on span "Adicionar produto" at bounding box center [327, 105] width 45 height 9
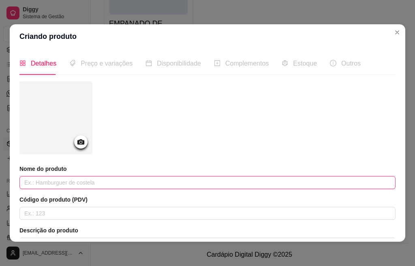
click at [76, 180] on input "text" at bounding box center [207, 182] width 376 height 13
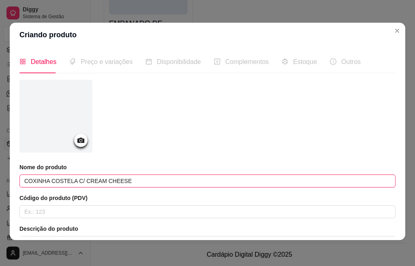
type input "COXINHA COSTELA C/ CREAM CHEESE"
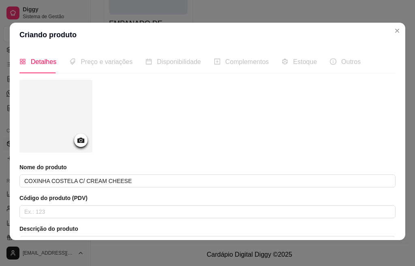
scroll to position [147, 0]
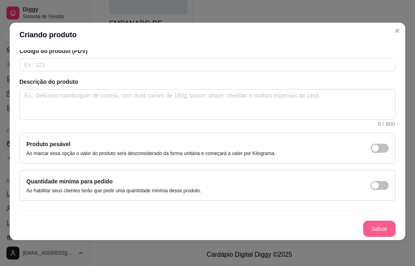
click at [370, 231] on button "Salvar" at bounding box center [379, 229] width 32 height 16
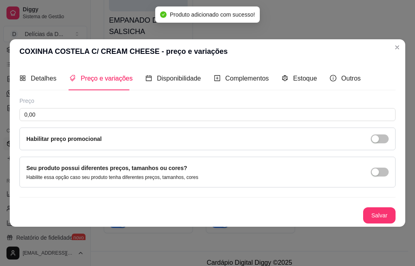
scroll to position [0, 0]
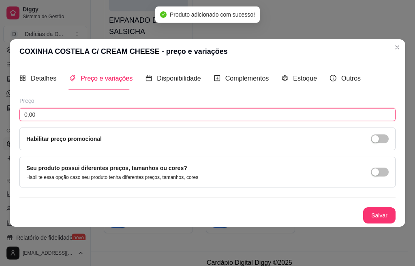
click at [81, 114] on input "0,00" at bounding box center [207, 114] width 376 height 13
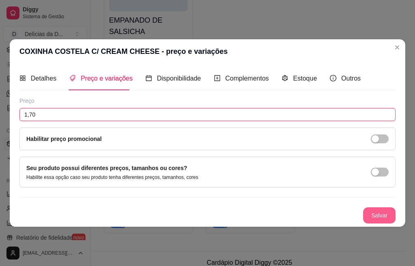
type input "1,70"
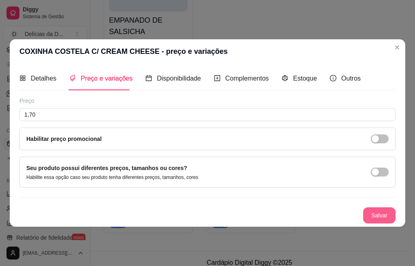
click at [385, 213] on button "Salvar" at bounding box center [379, 216] width 32 height 16
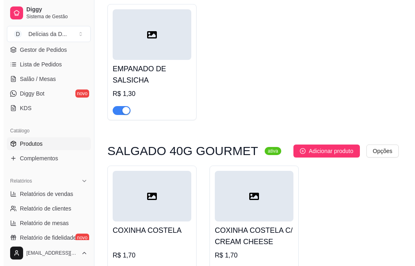
scroll to position [912, 0]
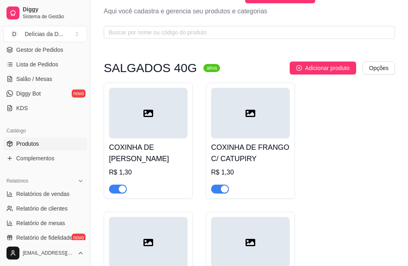
scroll to position [0, 0]
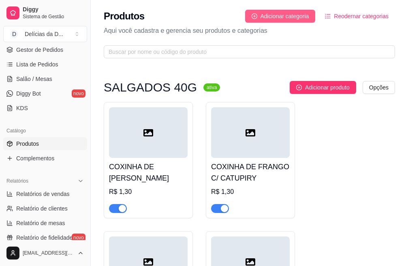
click at [294, 16] on span "Adicionar categoria" at bounding box center [285, 16] width 49 height 9
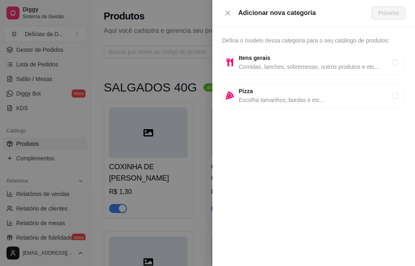
click at [260, 69] on span "Comidas, lanches, sobremesas, outros produtos e etc..." at bounding box center [315, 66] width 153 height 9
radio input "true"
click at [386, 14] on span "Próximo" at bounding box center [388, 13] width 21 height 9
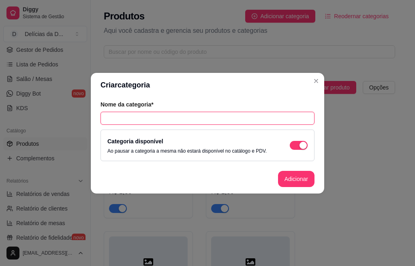
click at [148, 118] on input "text" at bounding box center [208, 118] width 214 height 13
type input "SALGADOS 150G A 180G"
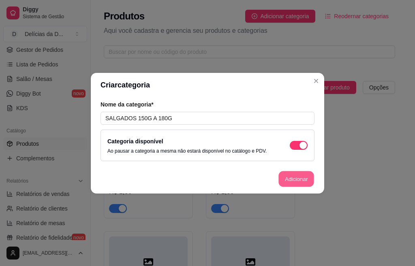
click at [294, 177] on button "Adicionar" at bounding box center [297, 179] width 36 height 16
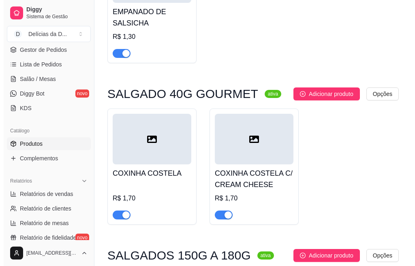
scroll to position [967, 0]
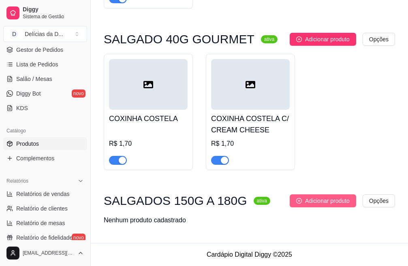
click at [332, 202] on span "Adicionar produto" at bounding box center [327, 201] width 45 height 9
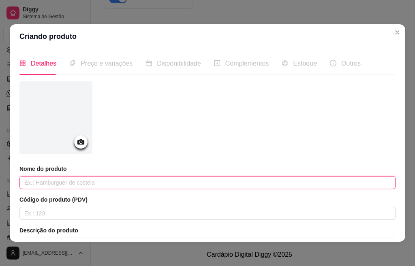
click at [79, 186] on input "text" at bounding box center [207, 182] width 376 height 13
type input "COXINHA DE [PERSON_NAME]"
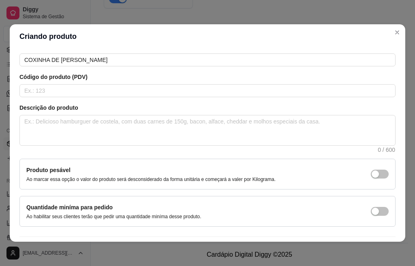
scroll to position [147, 0]
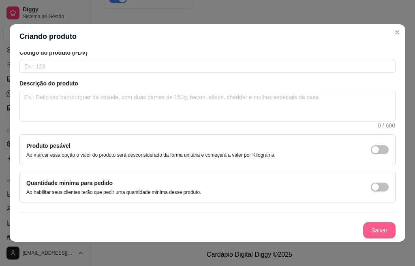
click at [363, 231] on button "Salvar" at bounding box center [379, 231] width 32 height 16
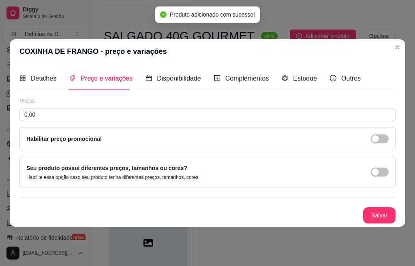
scroll to position [0, 0]
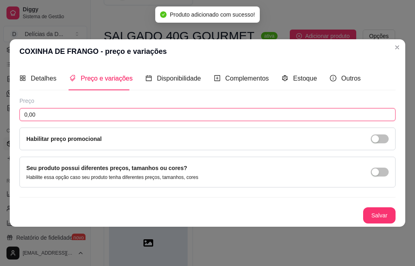
click at [60, 117] on input "0,00" at bounding box center [207, 114] width 376 height 13
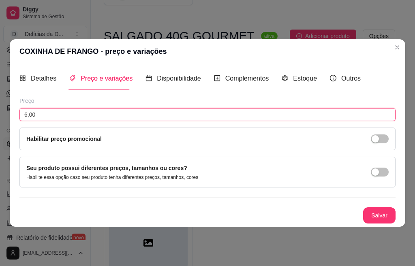
type input "6,00"
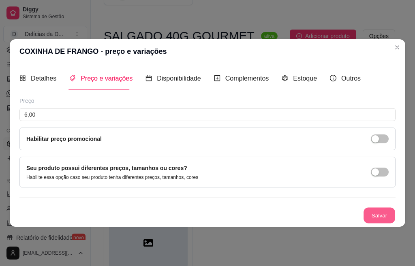
click at [373, 215] on button "Salvar" at bounding box center [380, 216] width 32 height 16
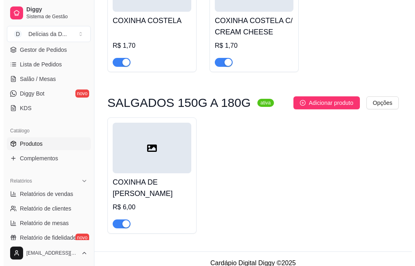
scroll to position [1063, 0]
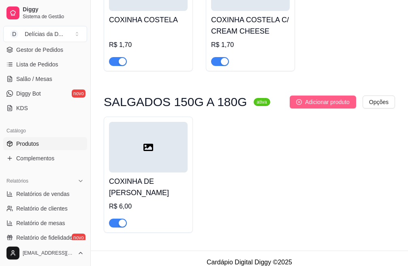
click at [337, 106] on span "Adicionar produto" at bounding box center [327, 102] width 45 height 9
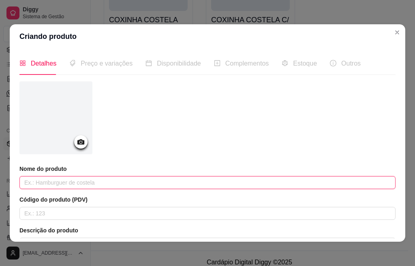
click at [139, 182] on input "text" at bounding box center [207, 182] width 376 height 13
type input "COXINHA FRANGO C/ CATUPIRY"
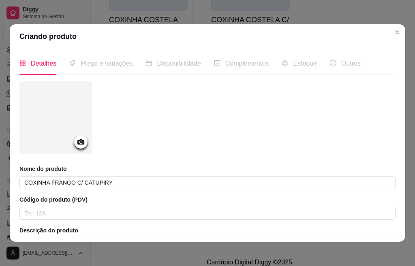
scroll to position [147, 0]
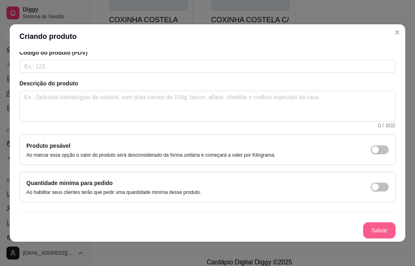
click at [363, 232] on button "Salvar" at bounding box center [379, 231] width 32 height 16
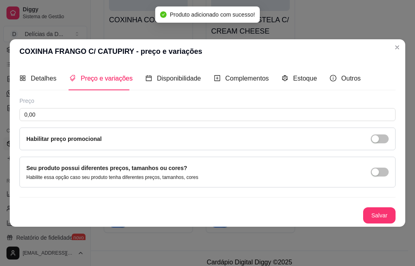
scroll to position [0, 0]
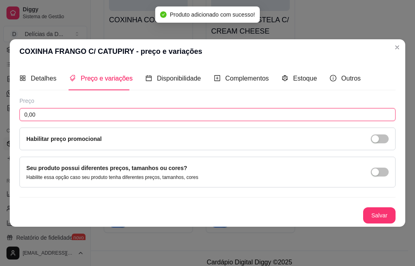
click at [51, 117] on input "0,00" at bounding box center [207, 114] width 376 height 13
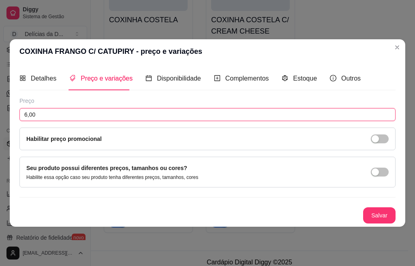
type input "6,00"
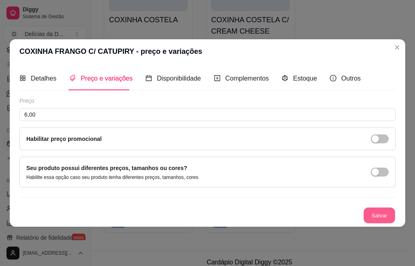
click at [388, 213] on button "Salvar" at bounding box center [380, 216] width 32 height 16
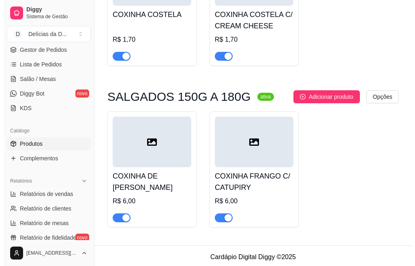
scroll to position [1074, 0]
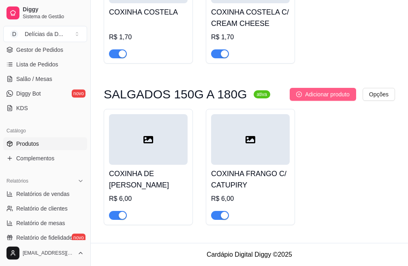
click at [342, 94] on span "Adicionar produto" at bounding box center [327, 94] width 45 height 9
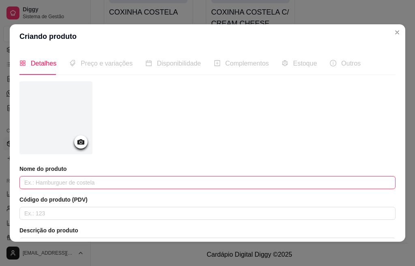
click at [92, 183] on input "text" at bounding box center [207, 182] width 376 height 13
type input "COXINHA FRANGO C/ CHEDDAR E [PERSON_NAME]"
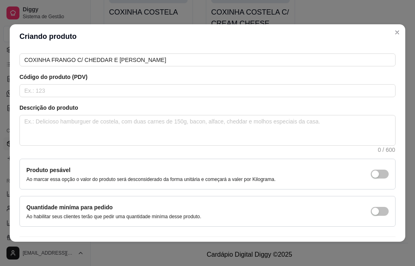
scroll to position [147, 0]
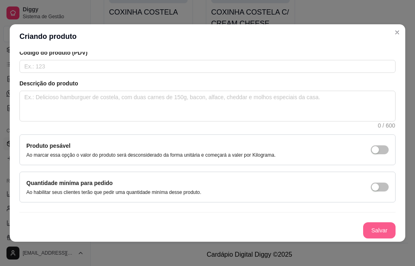
click at [371, 228] on button "Salvar" at bounding box center [379, 231] width 32 height 16
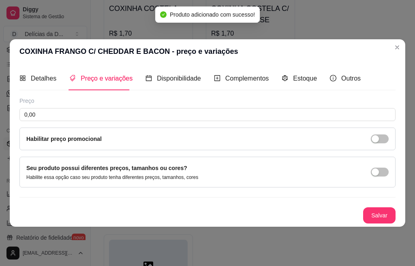
scroll to position [0, 0]
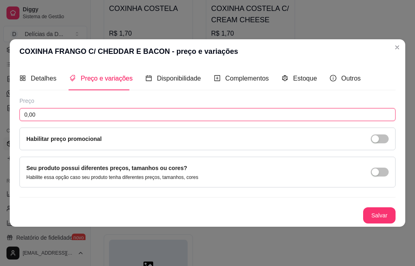
click at [106, 114] on input "0,00" at bounding box center [207, 114] width 376 height 13
type input "6,00"
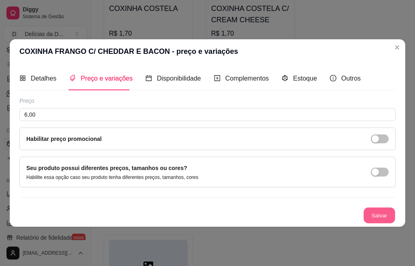
click at [376, 213] on button "Salvar" at bounding box center [380, 216] width 32 height 16
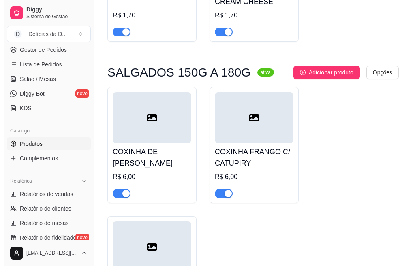
scroll to position [1082, 0]
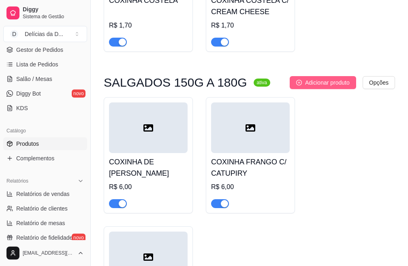
click at [333, 82] on span "Adicionar produto" at bounding box center [327, 82] width 45 height 9
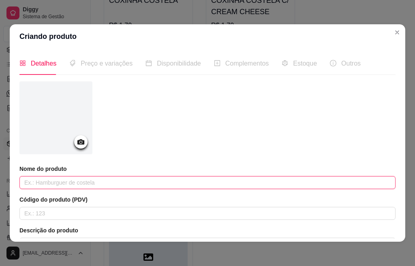
click at [149, 184] on input "text" at bounding box center [207, 182] width 376 height 13
type input "EMPANADO DE SALSICHA 180G"
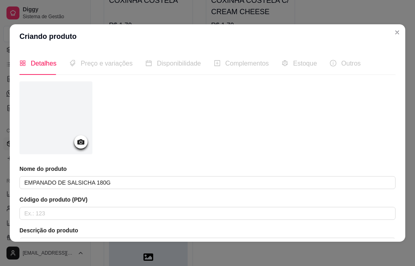
scroll to position [147, 0]
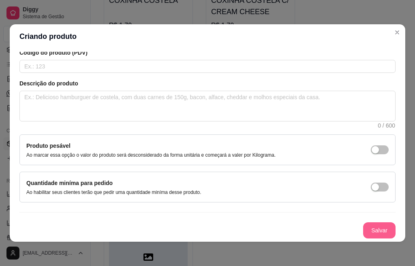
click at [366, 230] on button "Salvar" at bounding box center [379, 231] width 32 height 16
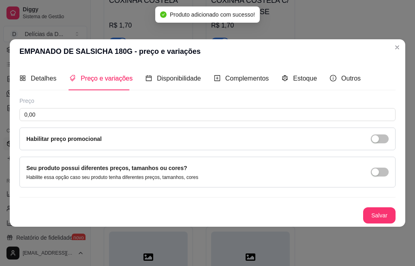
scroll to position [0, 0]
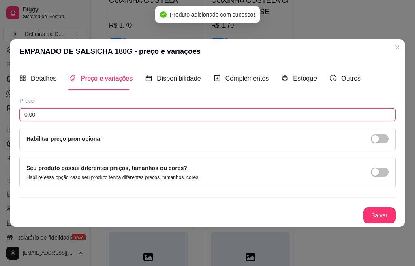
click at [133, 116] on input "0,00" at bounding box center [207, 114] width 376 height 13
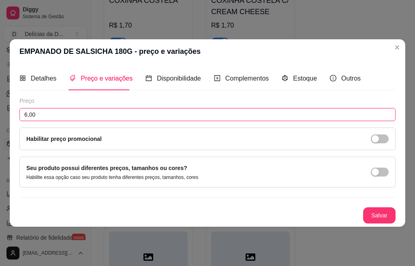
type input "6,00"
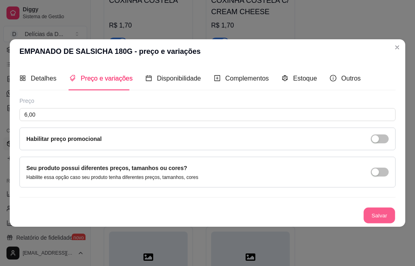
click at [371, 213] on button "Salvar" at bounding box center [380, 216] width 32 height 16
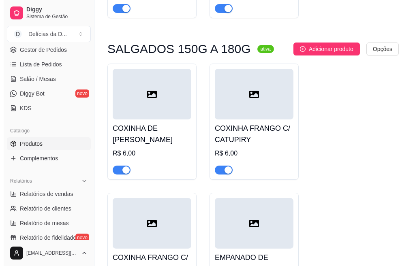
scroll to position [1158, 0]
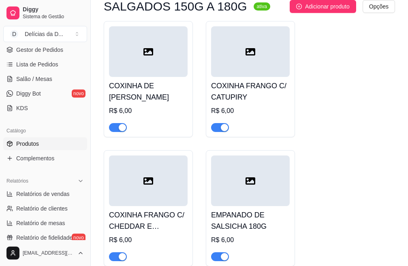
click at [174, 68] on div at bounding box center [148, 51] width 79 height 51
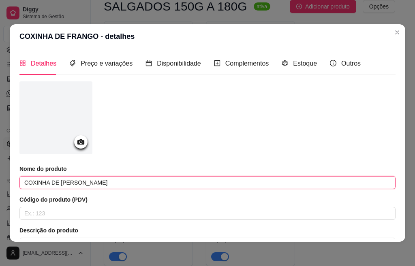
click at [88, 183] on input "COXINHA DE [PERSON_NAME]" at bounding box center [207, 182] width 376 height 13
type input "COXINHA DE FRANGO 150G"
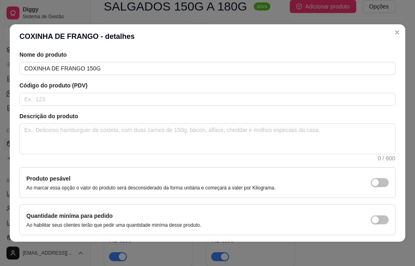
scroll to position [147, 0]
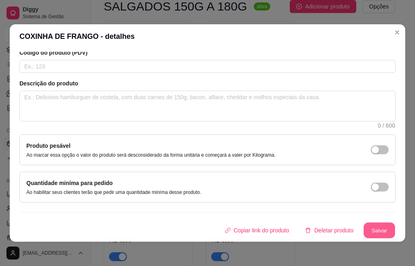
click at [372, 231] on button "Salvar" at bounding box center [380, 231] width 32 height 16
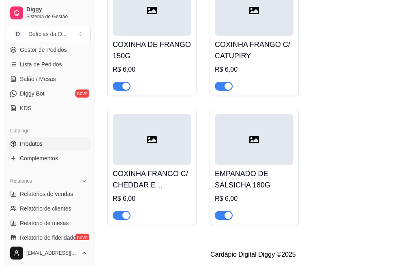
scroll to position [1163, 0]
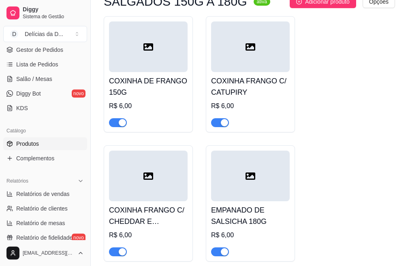
click at [268, 64] on div at bounding box center [250, 46] width 79 height 51
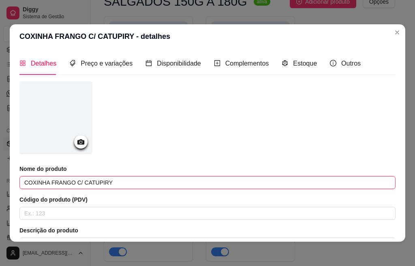
click at [113, 185] on input "COXINHA FRANGO C/ CATUPIRY" at bounding box center [207, 182] width 376 height 13
type input "COXINHA FRANGO C/ CATUPIRY 150G"
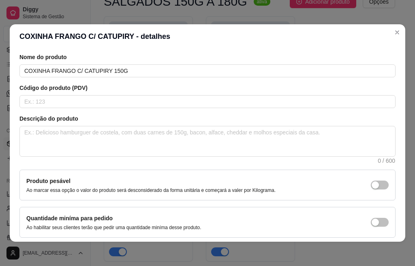
scroll to position [147, 0]
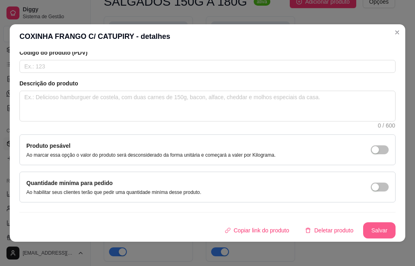
click at [369, 231] on button "Salvar" at bounding box center [379, 231] width 32 height 16
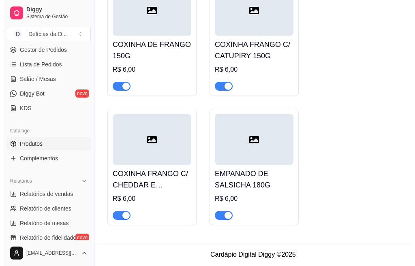
scroll to position [1204, 0]
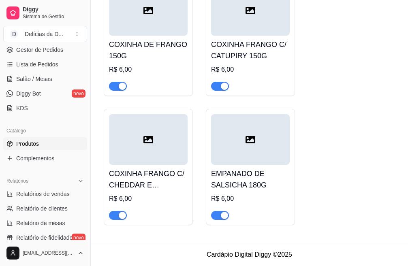
click at [174, 146] on div at bounding box center [148, 139] width 79 height 51
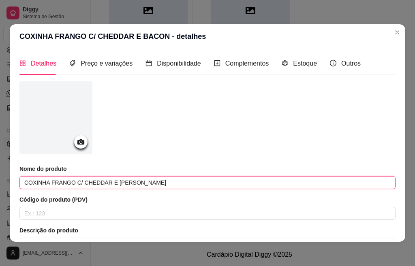
click at [181, 184] on input "COXINHA FRANGO C/ CHEDDAR E [PERSON_NAME]" at bounding box center [207, 182] width 376 height 13
type input "COXINHA FRANGO C/ CHEDDAR E BACON 150G"
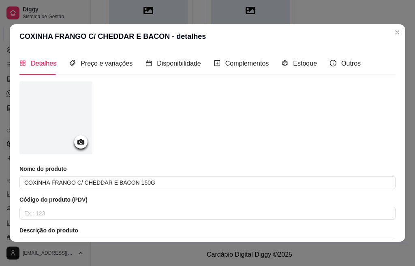
scroll to position [147, 0]
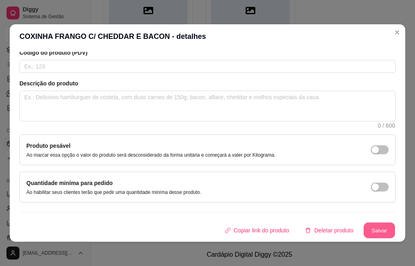
click at [366, 225] on button "Salvar" at bounding box center [380, 231] width 32 height 16
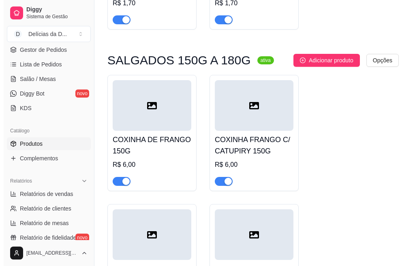
scroll to position [1082, 0]
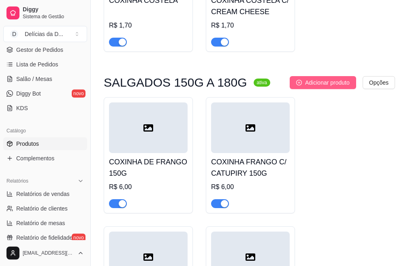
click at [321, 87] on span "Adicionar produto" at bounding box center [327, 82] width 45 height 9
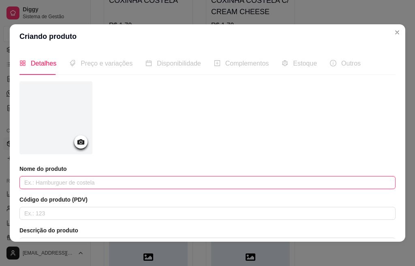
click at [99, 185] on input "text" at bounding box center [207, 182] width 376 height 13
type input "COXINHA DE COSTELA"
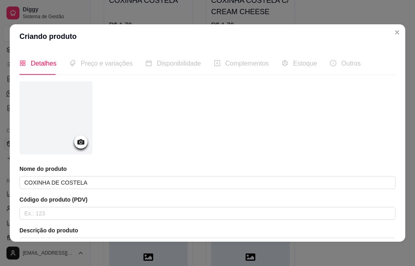
scroll to position [147, 0]
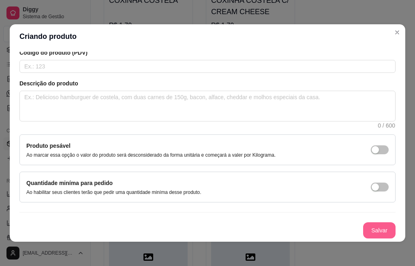
click at [373, 230] on button "Salvar" at bounding box center [379, 231] width 32 height 16
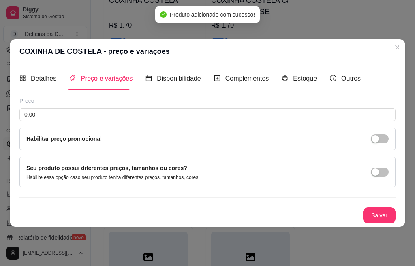
scroll to position [0, 0]
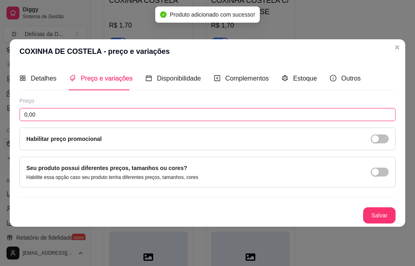
click at [74, 114] on input "0,00" at bounding box center [207, 114] width 376 height 13
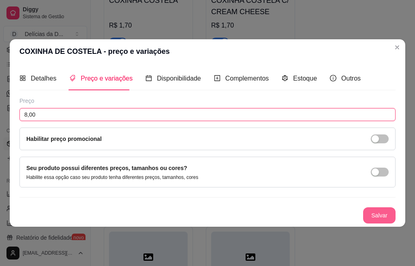
type input "8,00"
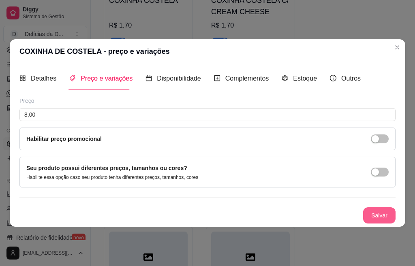
click at [370, 214] on button "Salvar" at bounding box center [379, 216] width 32 height 16
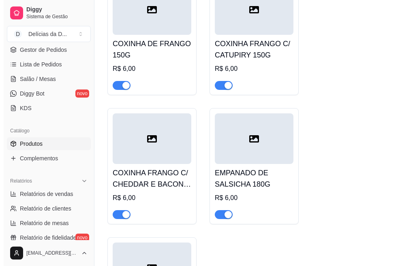
scroll to position [1120, 0]
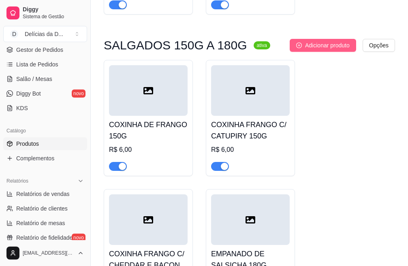
click at [337, 50] on span "Adicionar produto" at bounding box center [327, 45] width 45 height 9
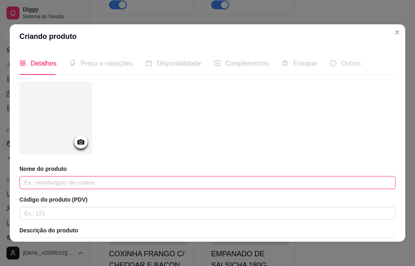
click at [115, 181] on input "text" at bounding box center [207, 182] width 376 height 13
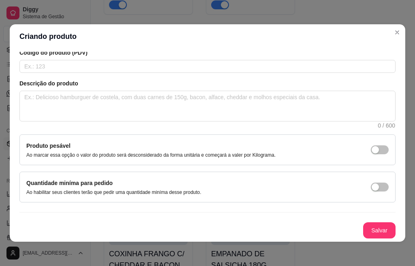
scroll to position [0, 0]
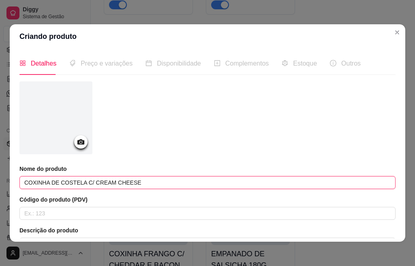
click at [157, 184] on input "COXINHA DE COSTELA C/ CREAM CHEESE" at bounding box center [207, 182] width 376 height 13
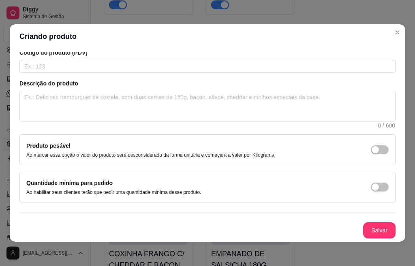
scroll to position [2, 0]
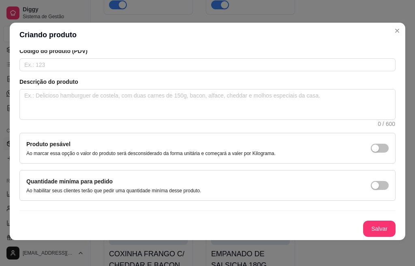
type input "COXINHA DE COSTELA C/ CREAM CHEESE 150G"
click at [372, 224] on button "Salvar" at bounding box center [380, 229] width 32 height 16
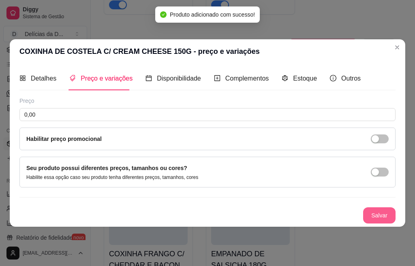
scroll to position [0, 0]
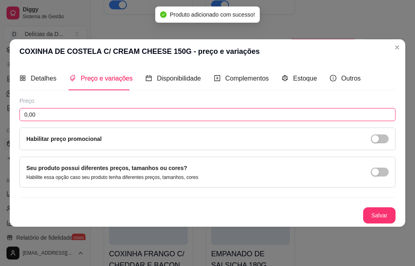
click at [172, 112] on input "0,00" at bounding box center [207, 114] width 376 height 13
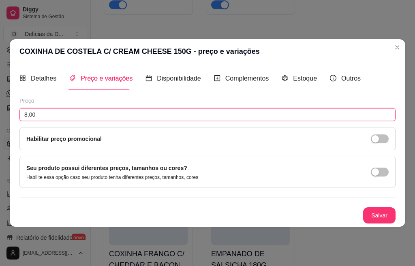
type input "8,00"
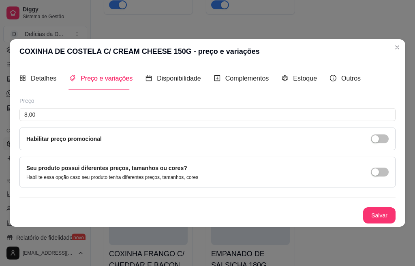
click at [378, 210] on button "Salvar" at bounding box center [379, 216] width 32 height 16
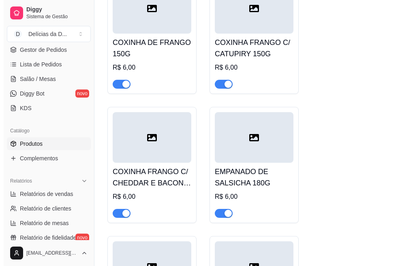
scroll to position [1334, 0]
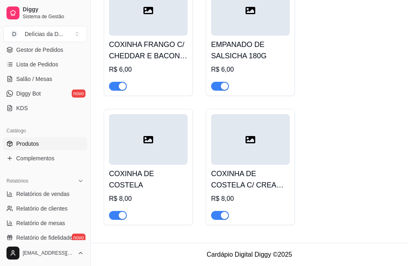
click at [165, 173] on h4 "COXINHA DE COSTELA" at bounding box center [148, 179] width 79 height 23
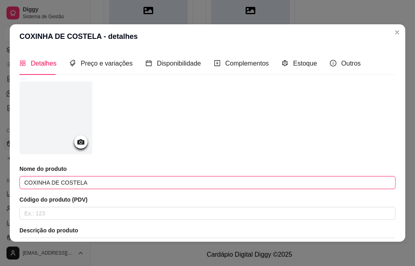
click at [113, 185] on input "COXINHA DE COSTELA" at bounding box center [207, 182] width 376 height 13
type input "COXINHA DE COSTELA 150G"
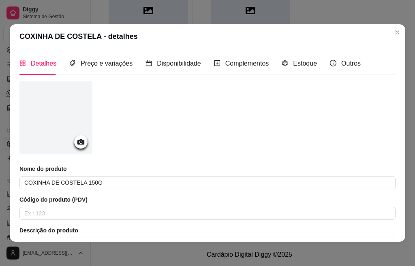
scroll to position [147, 0]
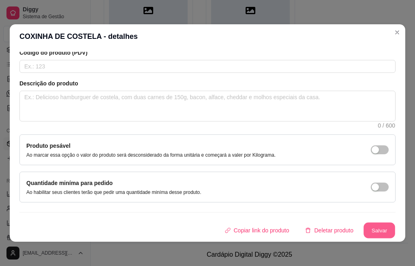
click at [373, 231] on button "Salvar" at bounding box center [380, 231] width 32 height 16
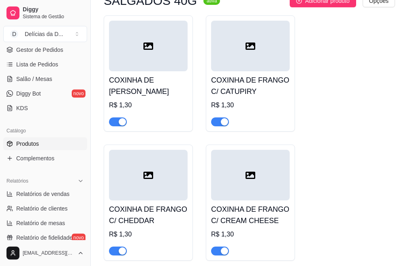
scroll to position [0, 0]
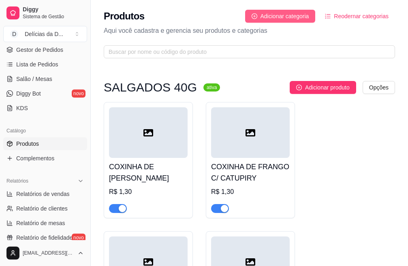
click at [294, 15] on span "Adicionar categoria" at bounding box center [285, 16] width 49 height 9
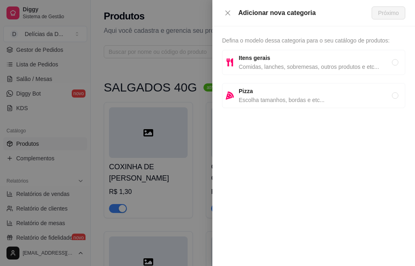
click at [276, 61] on span "Itens gerais" at bounding box center [315, 58] width 153 height 9
radio input "true"
click at [390, 9] on span "Próximo" at bounding box center [388, 13] width 21 height 9
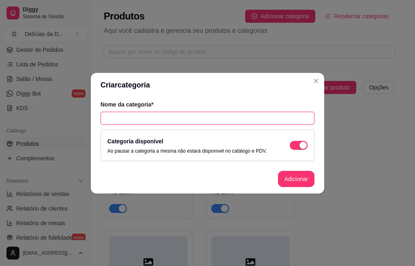
click at [172, 117] on input "text" at bounding box center [208, 118] width 214 height 13
type input "REFRIGERANTES"
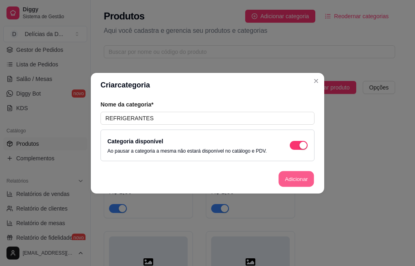
click at [287, 181] on button "Adicionar" at bounding box center [297, 179] width 36 height 16
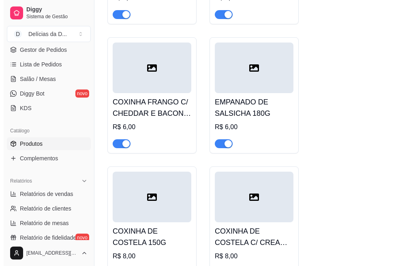
scroll to position [1389, 0]
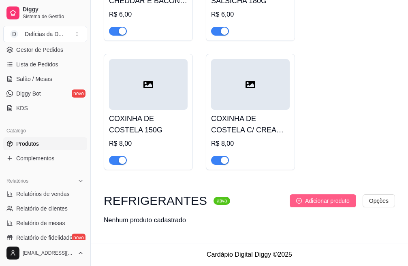
click at [324, 198] on span "Adicionar produto" at bounding box center [327, 201] width 45 height 9
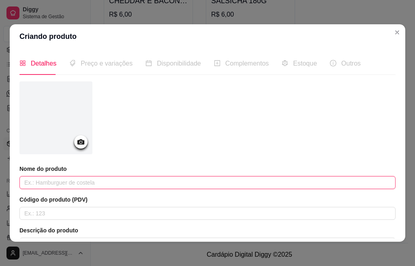
click at [59, 181] on input "text" at bounding box center [207, 182] width 376 height 13
type input "MOGI MAÇA 2 LITROS"
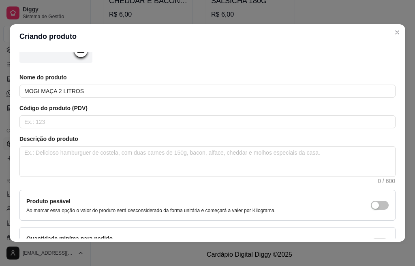
scroll to position [147, 0]
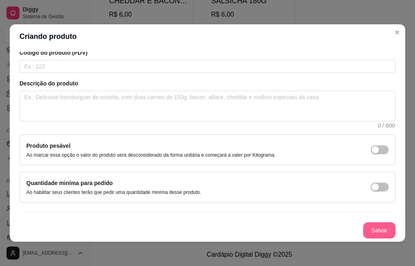
click at [363, 224] on button "Salvar" at bounding box center [379, 231] width 32 height 16
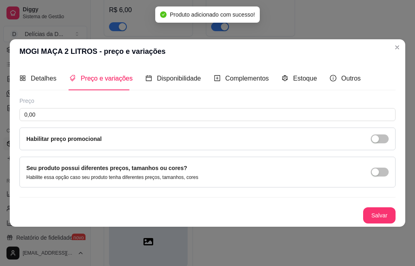
scroll to position [0, 0]
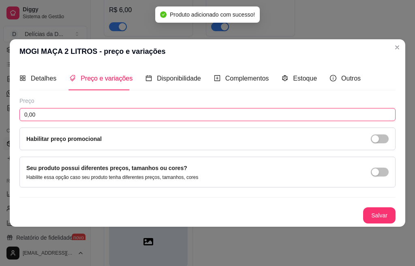
click at [58, 114] on input "0,00" at bounding box center [207, 114] width 376 height 13
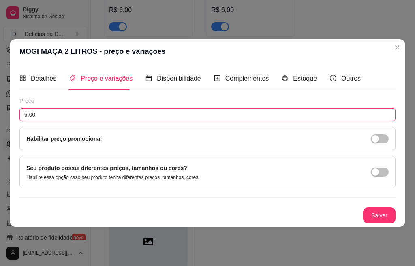
type input "9,00"
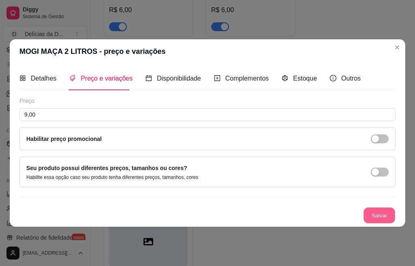
click at [382, 212] on button "Salvar" at bounding box center [380, 216] width 32 height 16
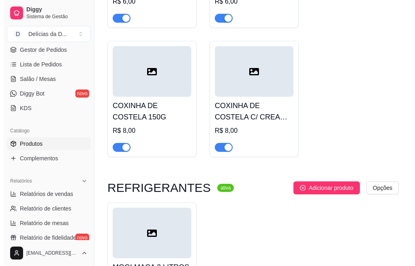
scroll to position [1485, 0]
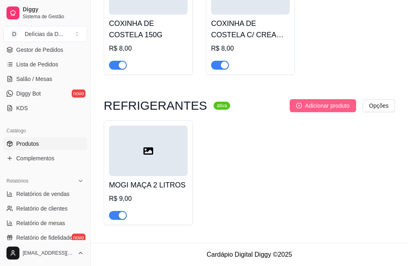
click at [344, 107] on span "Adicionar produto" at bounding box center [327, 105] width 45 height 9
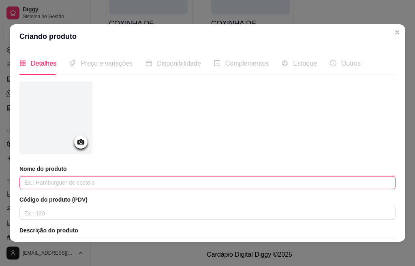
click at [123, 181] on input "text" at bounding box center [207, 182] width 376 height 13
type input "MOGI ABACAXI 2 LITROS"
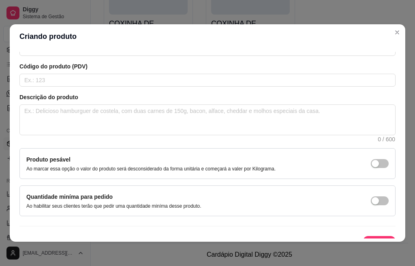
scroll to position [147, 0]
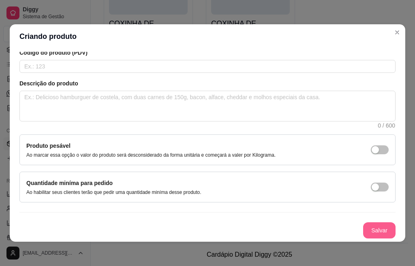
click at [374, 230] on button "Salvar" at bounding box center [379, 231] width 32 height 16
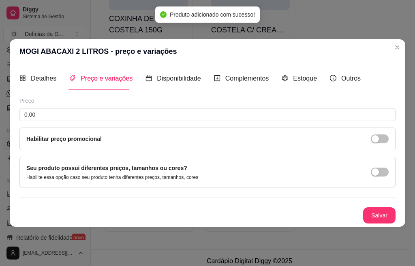
scroll to position [0, 0]
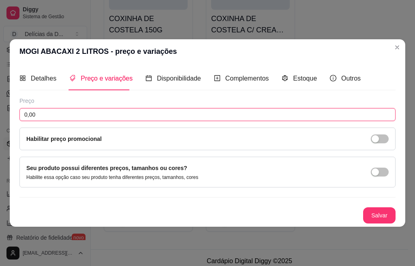
click at [73, 118] on input "0,00" at bounding box center [207, 114] width 376 height 13
type input "9,00"
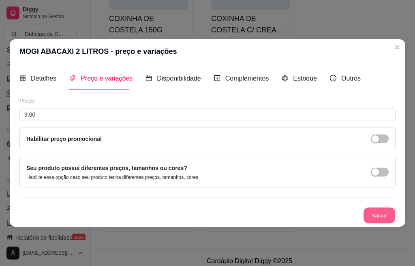
click at [383, 215] on button "Salvar" at bounding box center [380, 216] width 32 height 16
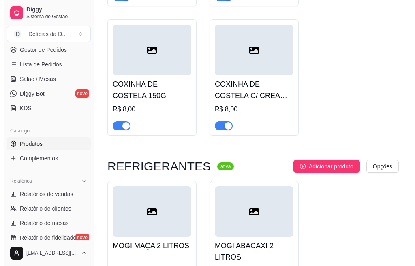
scroll to position [1496, 0]
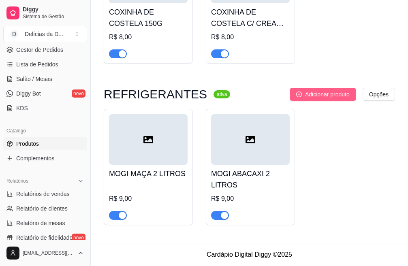
click at [341, 95] on span "Adicionar produto" at bounding box center [327, 94] width 45 height 9
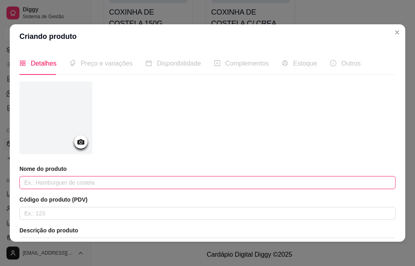
click at [67, 182] on input "text" at bounding box center [207, 182] width 376 height 13
click at [51, 183] on input "MOGI LIMAO 2 LITROS" at bounding box center [207, 182] width 376 height 13
click at [55, 184] on input "MOGI LIMAO 2 LITROS" at bounding box center [207, 182] width 376 height 13
type input "MOGI LIMÃO 2 LITROS"
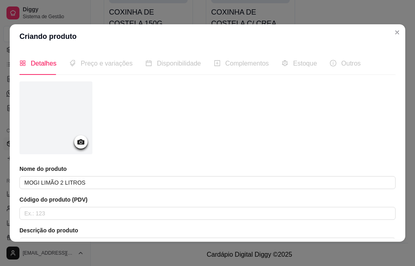
scroll to position [147, 0]
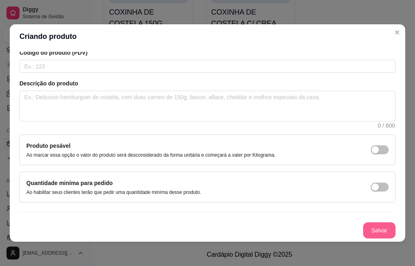
click at [372, 227] on button "Salvar" at bounding box center [379, 231] width 32 height 16
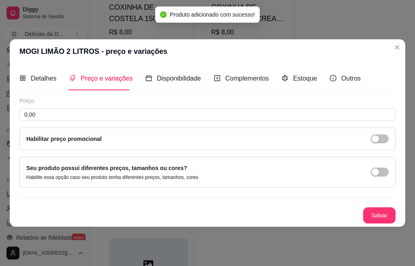
scroll to position [0, 0]
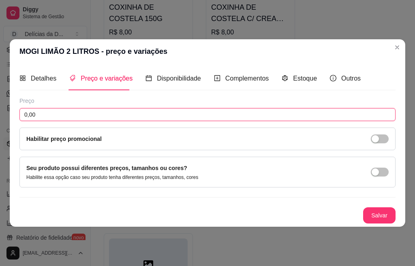
click at [84, 114] on input "0,00" at bounding box center [207, 114] width 376 height 13
type input "9,00"
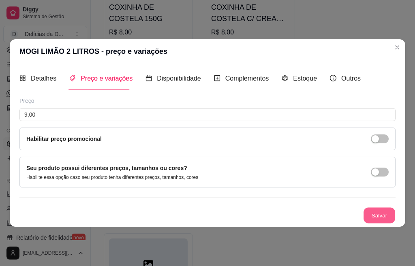
click at [386, 217] on button "Salvar" at bounding box center [380, 216] width 32 height 16
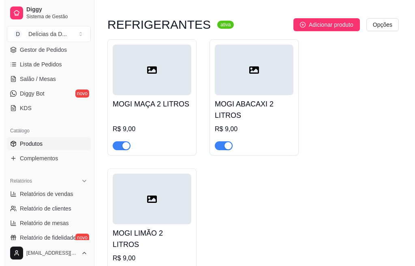
scroll to position [1452, 0]
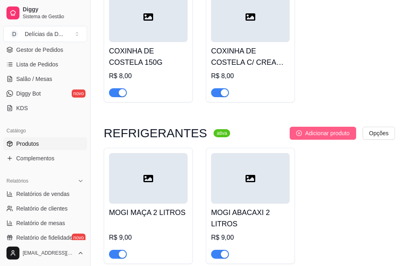
click at [330, 138] on span "Adicionar produto" at bounding box center [327, 133] width 45 height 9
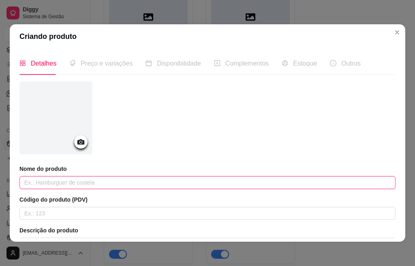
click at [77, 180] on input "text" at bounding box center [207, 182] width 376 height 13
click at [24, 183] on input "ANTARTICA" at bounding box center [207, 182] width 376 height 13
click at [41, 182] on input "ANTARTICA" at bounding box center [207, 182] width 376 height 13
click at [75, 184] on input "ANTARCTICA" at bounding box center [207, 182] width 376 height 13
type input "[GEOGRAPHIC_DATA] 1 LITRO"
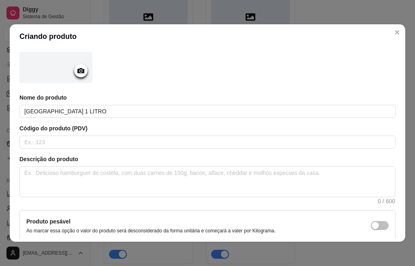
scroll to position [147, 0]
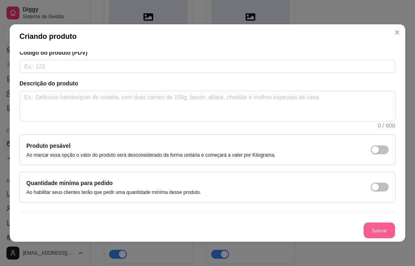
click at [369, 224] on button "Salvar" at bounding box center [380, 231] width 32 height 16
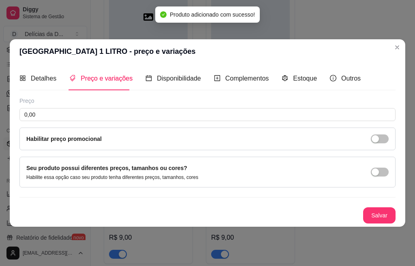
scroll to position [0, 0]
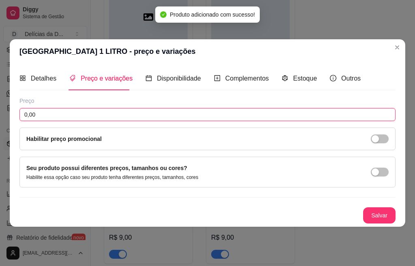
click at [73, 114] on input "0,00" at bounding box center [207, 114] width 376 height 13
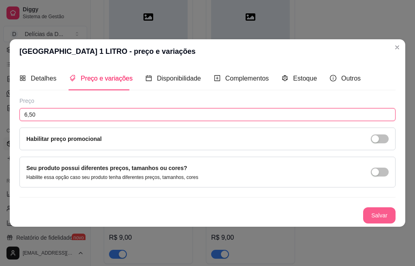
type input "6,50"
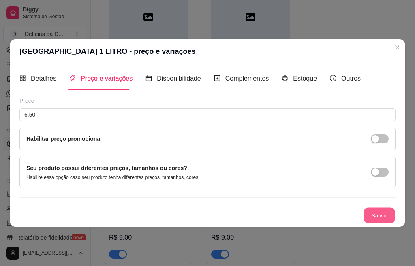
click at [370, 215] on button "Salvar" at bounding box center [380, 216] width 32 height 16
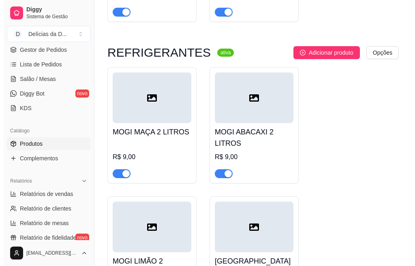
scroll to position [1530, 0]
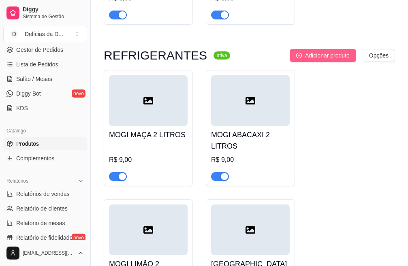
click at [334, 59] on span "Adicionar produto" at bounding box center [327, 55] width 45 height 9
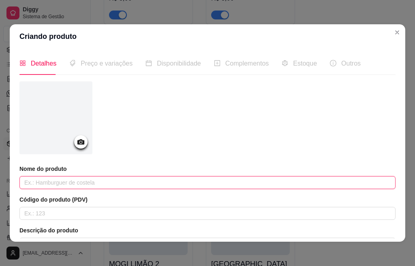
click at [90, 183] on input "text" at bounding box center [207, 182] width 376 height 13
type input "COCA COLA LATA 350ML"
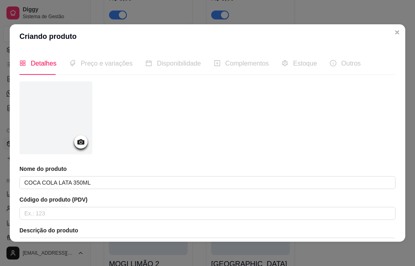
scroll to position [147, 0]
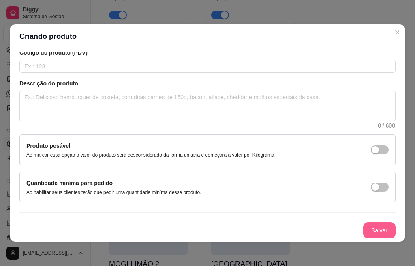
click at [366, 230] on button "Salvar" at bounding box center [379, 231] width 32 height 16
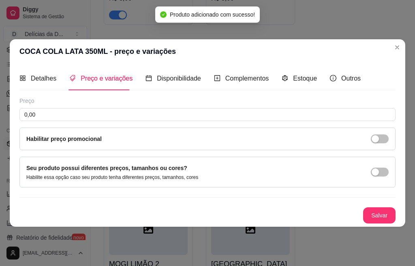
scroll to position [0, 0]
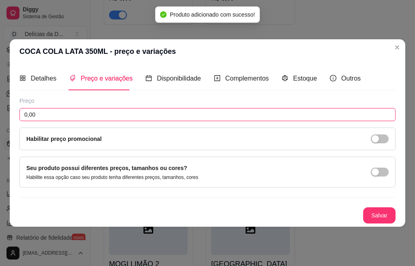
click at [80, 114] on input "0,00" at bounding box center [207, 114] width 376 height 13
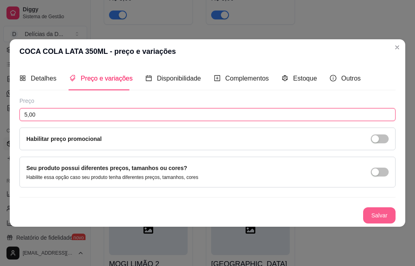
type input "5,00"
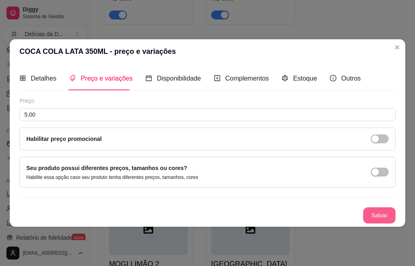
click at [374, 214] on button "Salvar" at bounding box center [379, 216] width 32 height 16
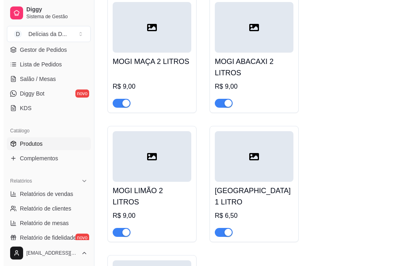
scroll to position [1582, 0]
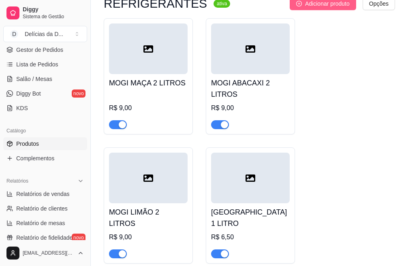
click at [340, 8] on span "Adicionar produto" at bounding box center [327, 3] width 45 height 9
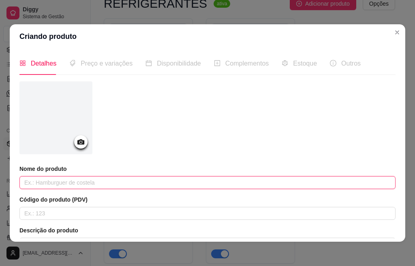
click at [86, 186] on input "text" at bounding box center [207, 182] width 376 height 13
type input "COCA COLA ZERO LATA 350ML"
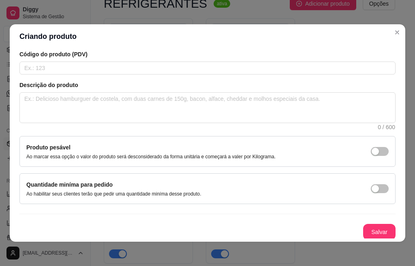
scroll to position [147, 0]
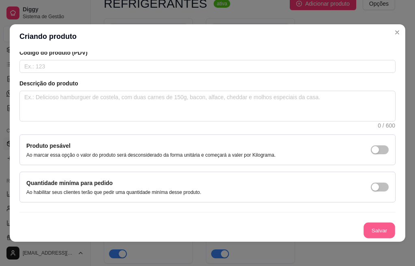
click at [370, 227] on button "Salvar" at bounding box center [380, 231] width 32 height 16
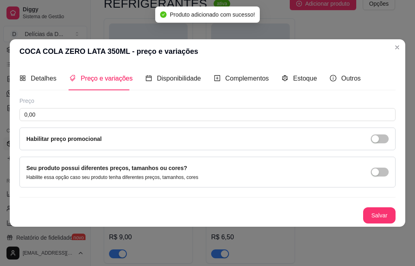
scroll to position [0, 0]
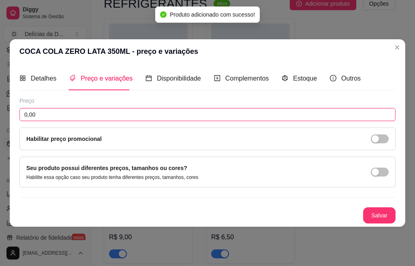
click at [55, 118] on input "0,00" at bounding box center [207, 114] width 376 height 13
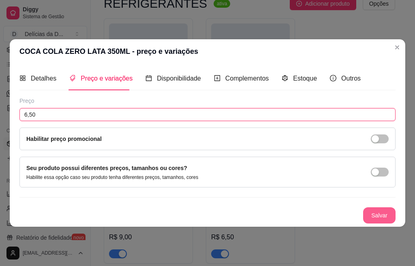
type input "6,50"
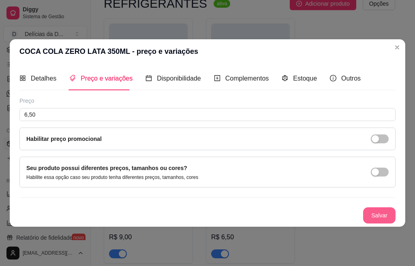
click at [377, 216] on button "Salvar" at bounding box center [379, 216] width 32 height 16
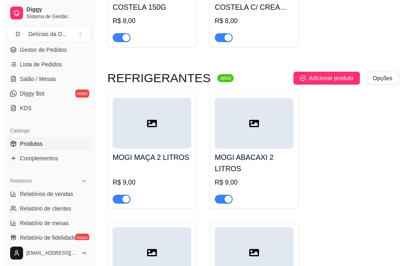
scroll to position [1501, 0]
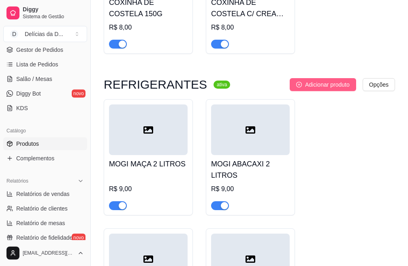
click at [345, 89] on span "Adicionar produto" at bounding box center [327, 84] width 45 height 9
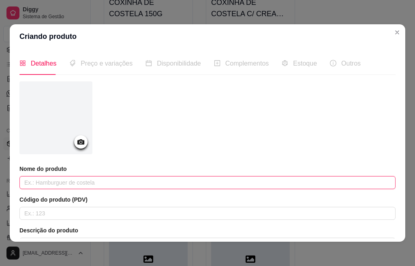
click at [108, 182] on input "text" at bounding box center [207, 182] width 376 height 13
type input "SPRITE LATA 350ML"
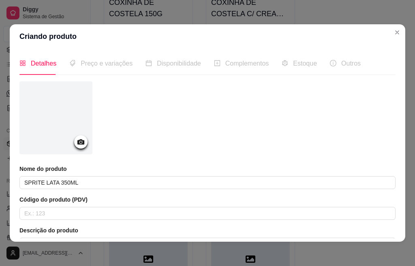
scroll to position [147, 0]
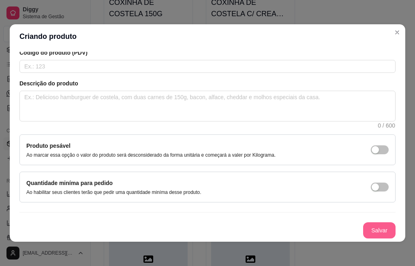
click at [372, 229] on button "Salvar" at bounding box center [379, 231] width 32 height 16
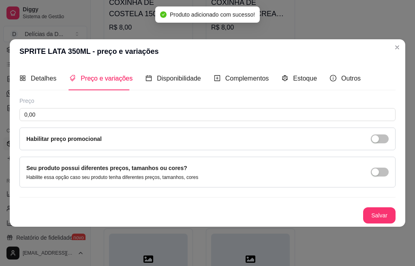
scroll to position [0, 0]
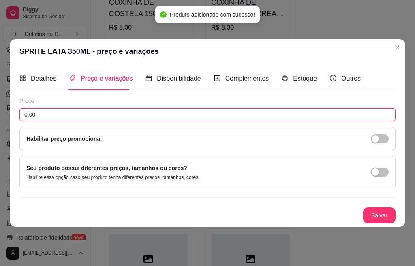
click at [67, 114] on input "0,00" at bounding box center [207, 114] width 376 height 13
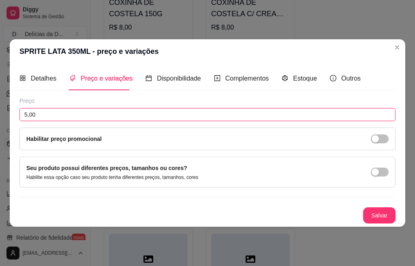
type input "5,00"
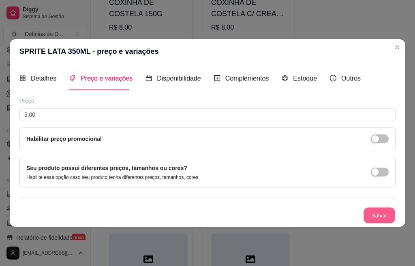
click at [369, 215] on button "Salvar" at bounding box center [380, 216] width 32 height 16
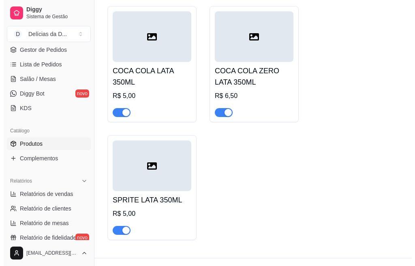
scroll to position [1863, 0]
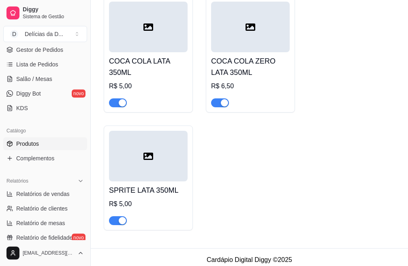
click at [259, 42] on div at bounding box center [250, 27] width 79 height 51
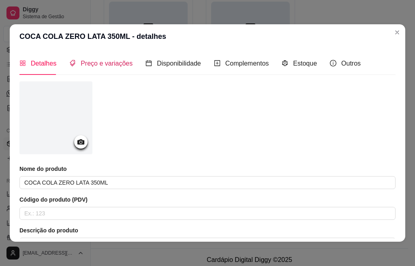
click at [113, 62] on span "Preço e variações" at bounding box center [107, 63] width 52 height 7
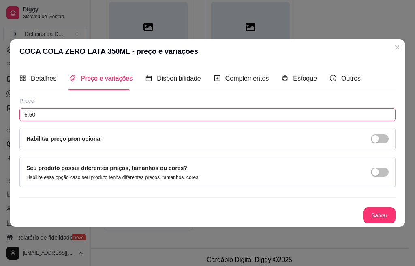
click at [63, 115] on input "6,50" at bounding box center [207, 114] width 376 height 13
type input "5,00"
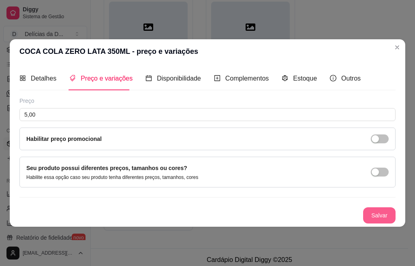
click at [383, 212] on button "Salvar" at bounding box center [379, 216] width 32 height 16
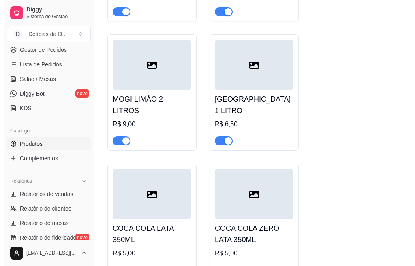
scroll to position [1538, 0]
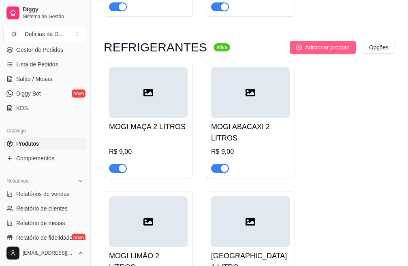
click at [348, 50] on span "Adicionar produto" at bounding box center [327, 47] width 45 height 9
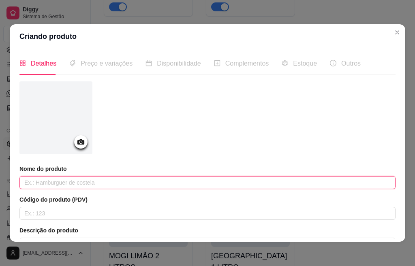
click at [44, 182] on input "text" at bounding box center [207, 182] width 376 height 13
type input "FANTA LARANJA LATA 350ML"
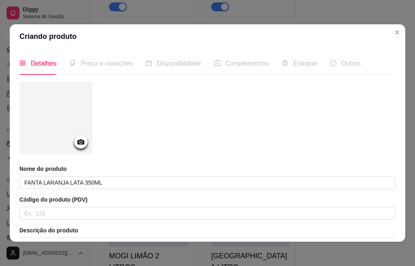
scroll to position [147, 0]
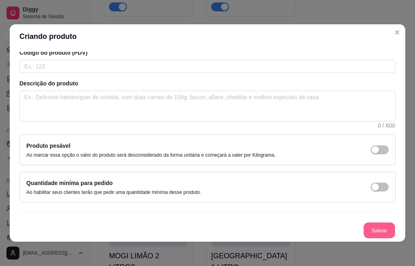
click at [368, 230] on button "Salvar" at bounding box center [380, 231] width 32 height 16
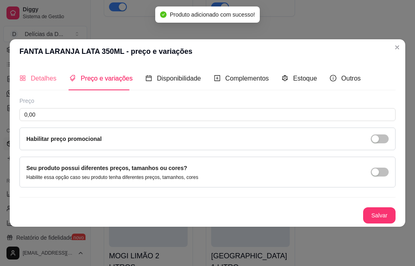
scroll to position [0, 0]
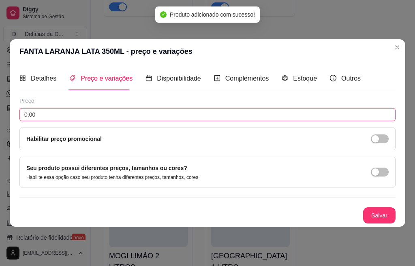
click at [51, 113] on input "0,00" at bounding box center [207, 114] width 376 height 13
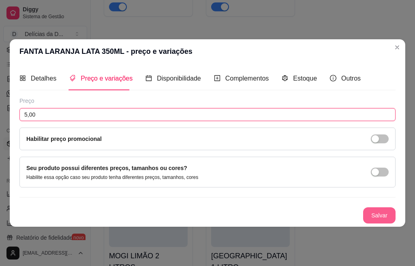
type input "5,00"
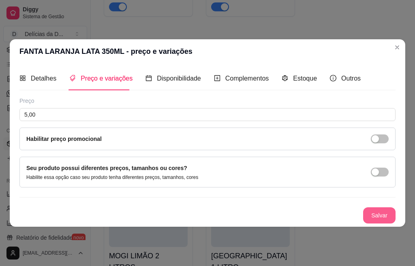
click at [383, 209] on button "Salvar" at bounding box center [379, 216] width 32 height 16
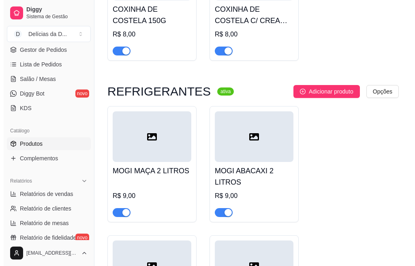
scroll to position [1468, 0]
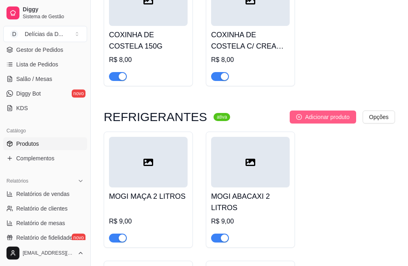
click at [328, 122] on span "Adicionar produto" at bounding box center [327, 117] width 45 height 9
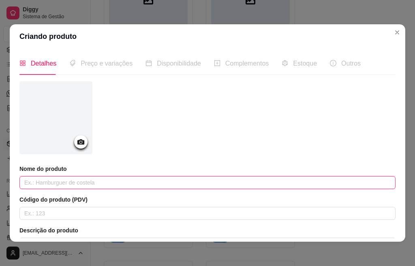
click at [120, 183] on input "text" at bounding box center [207, 182] width 376 height 13
type input "[GEOGRAPHIC_DATA] LATA 350ML"
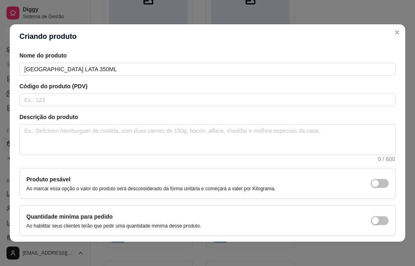
scroll to position [147, 0]
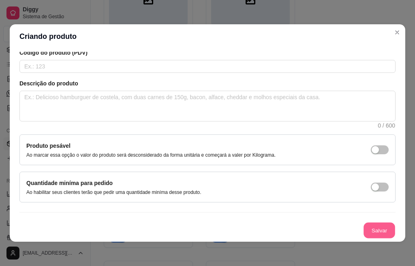
click at [367, 235] on button "Salvar" at bounding box center [380, 231] width 32 height 16
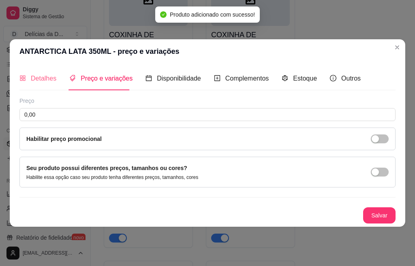
scroll to position [0, 0]
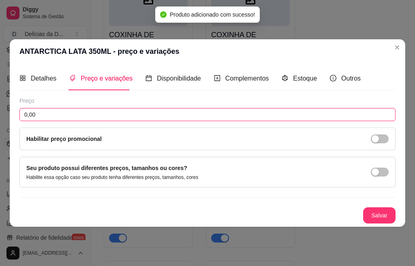
click at [54, 115] on input "0,00" at bounding box center [207, 114] width 376 height 13
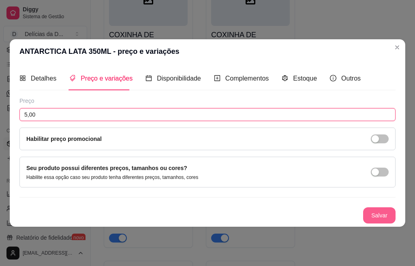
type input "5,00"
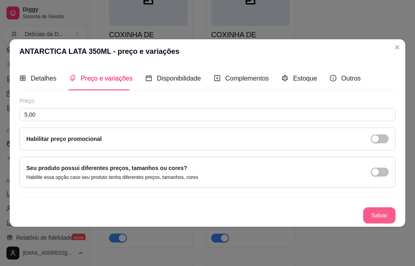
click at [378, 215] on button "Salvar" at bounding box center [379, 216] width 32 height 16
